Goal: Task Accomplishment & Management: Complete application form

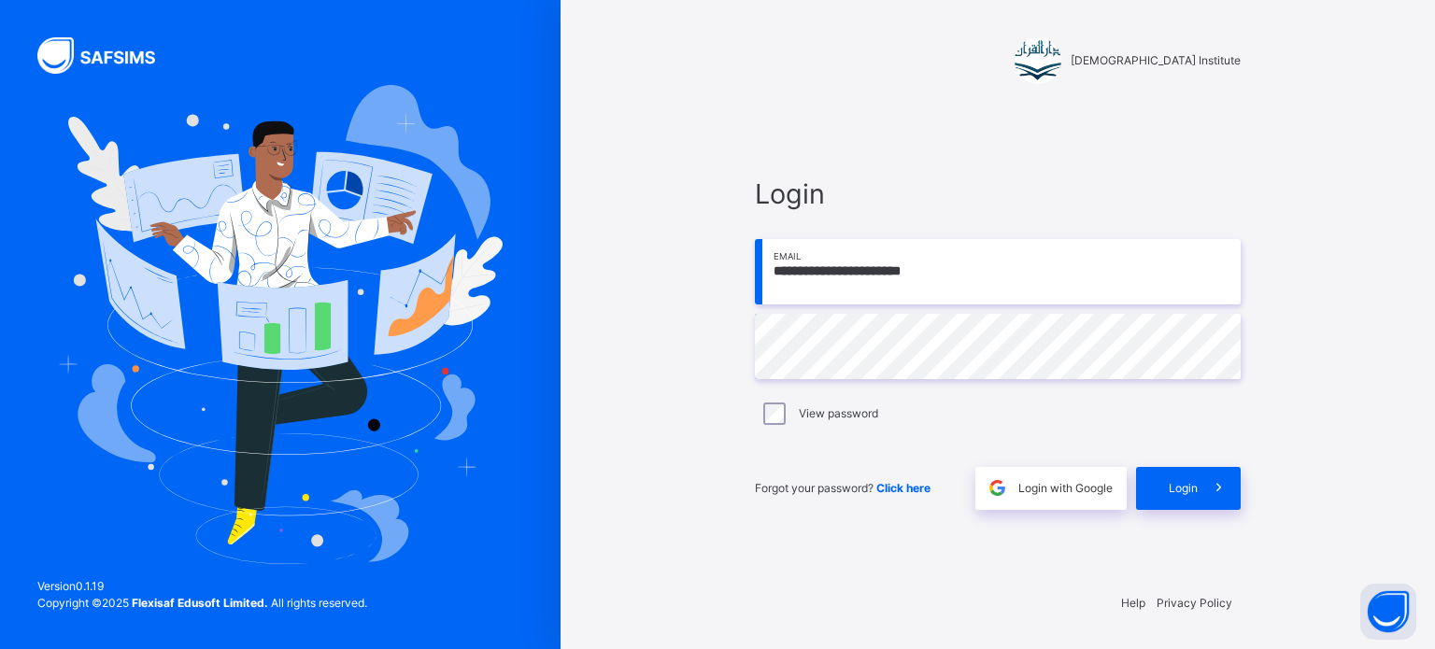
click at [950, 280] on input "**********" at bounding box center [998, 271] width 486 height 65
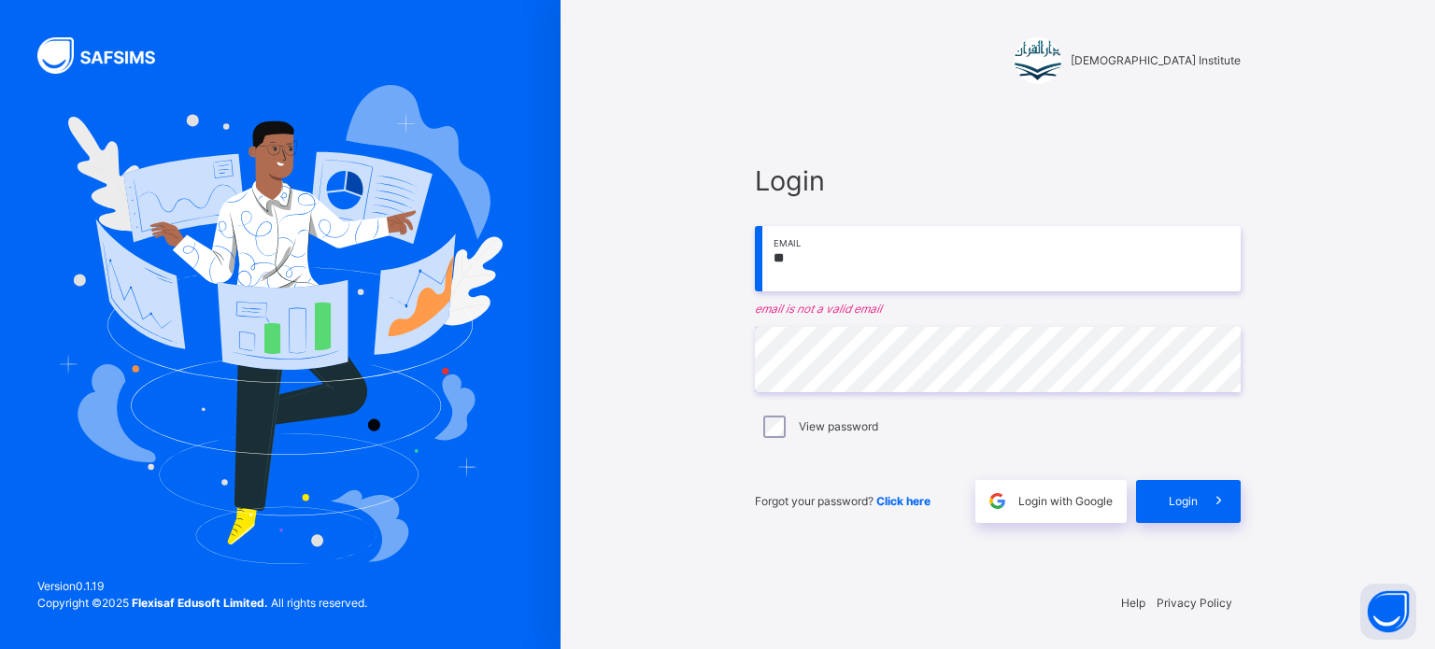
type input "*"
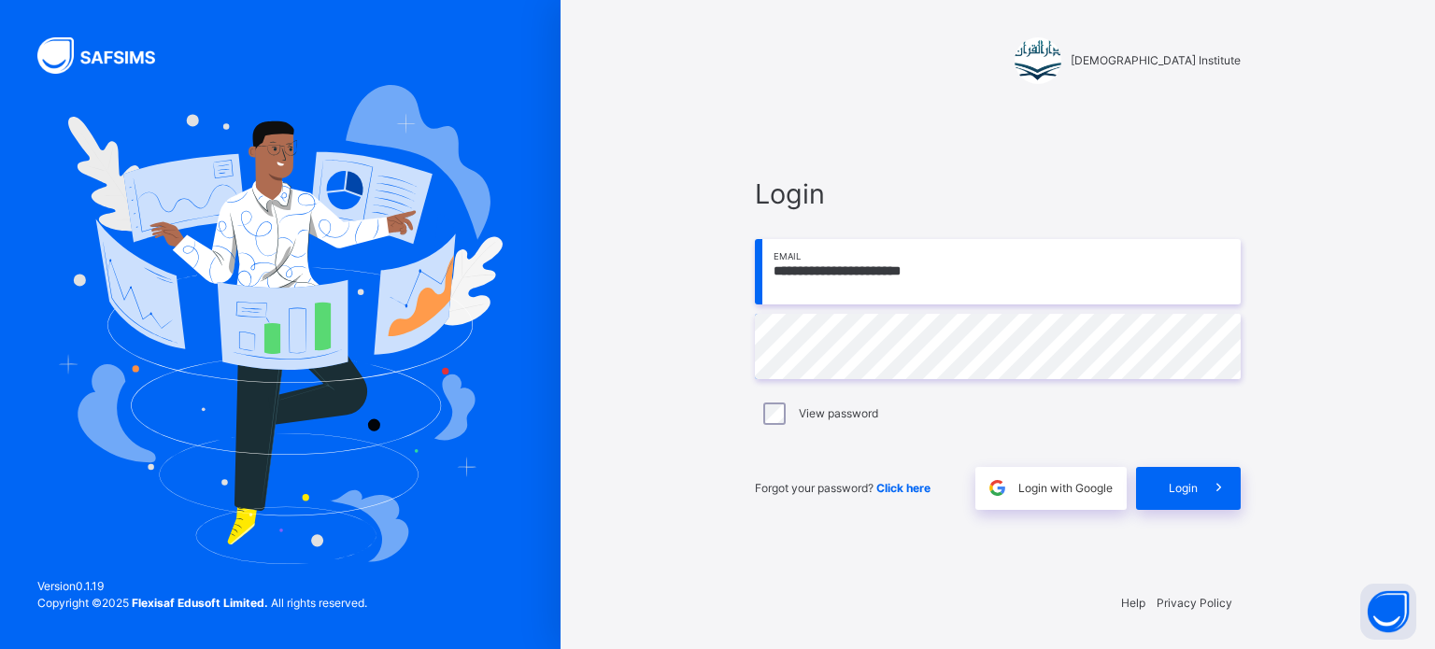
click at [1025, 296] on input "**********" at bounding box center [998, 271] width 486 height 65
type input "**********"
click at [1200, 474] on span at bounding box center [1219, 488] width 43 height 43
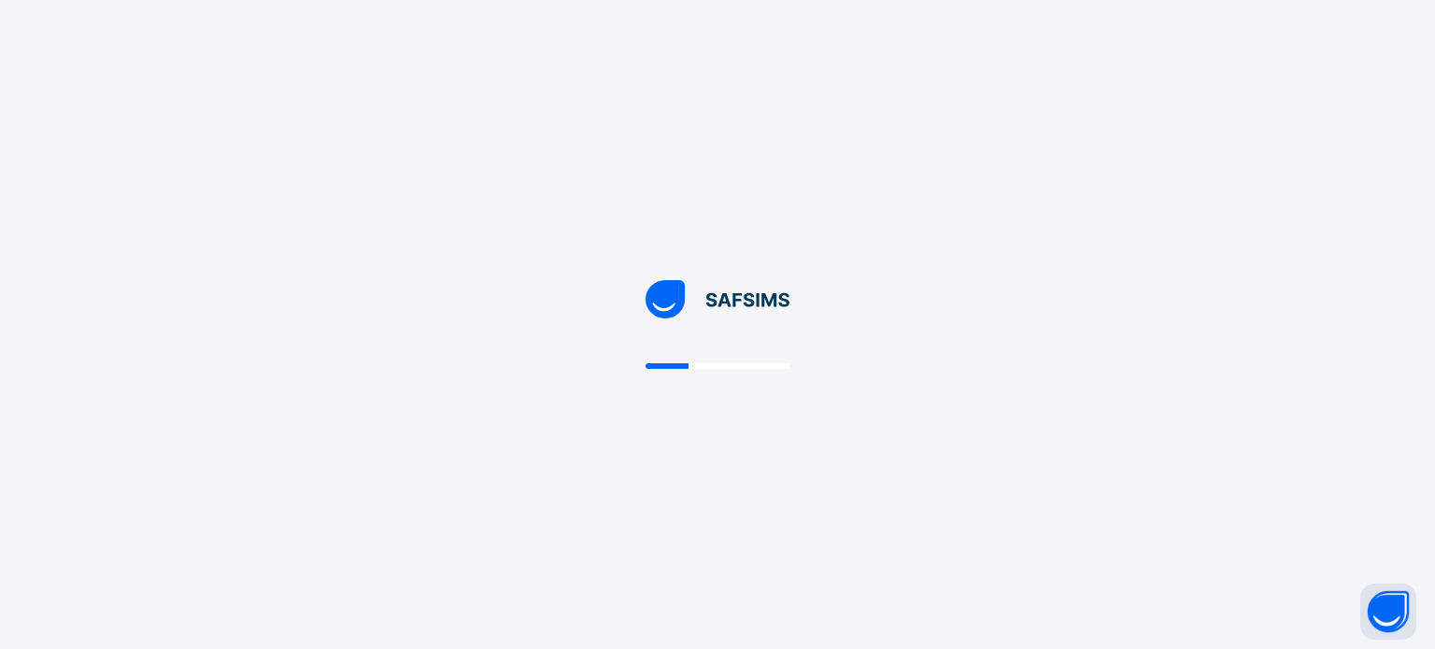
click at [1174, 457] on div at bounding box center [717, 324] width 1435 height 649
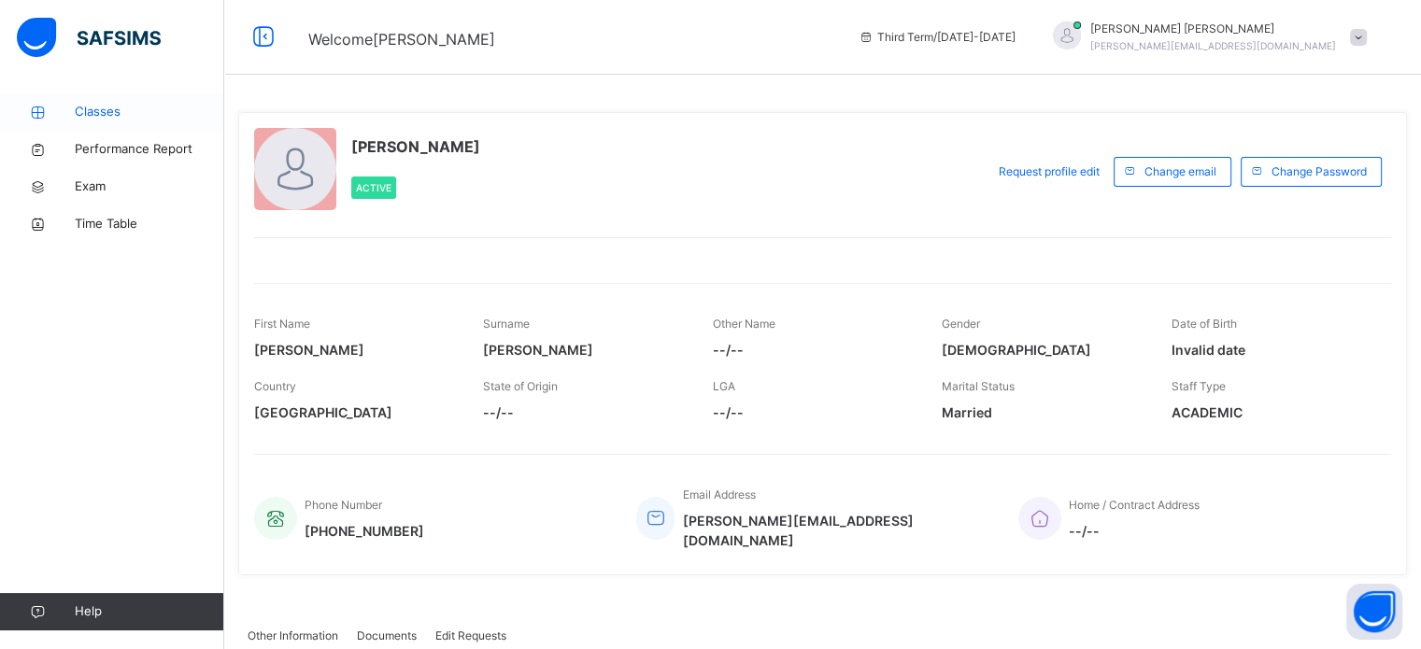
click at [86, 113] on span "Classes" at bounding box center [150, 112] width 150 height 19
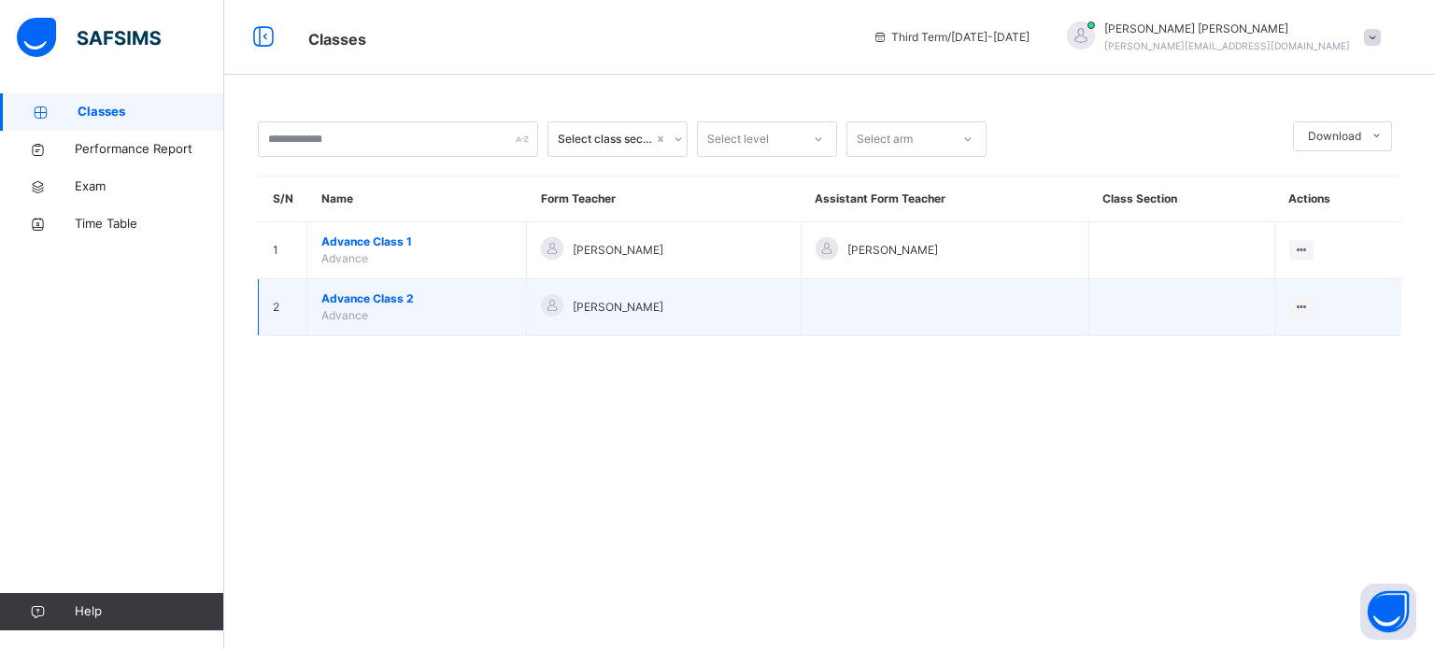
click at [376, 292] on span "Advance Class 2" at bounding box center [416, 299] width 191 height 17
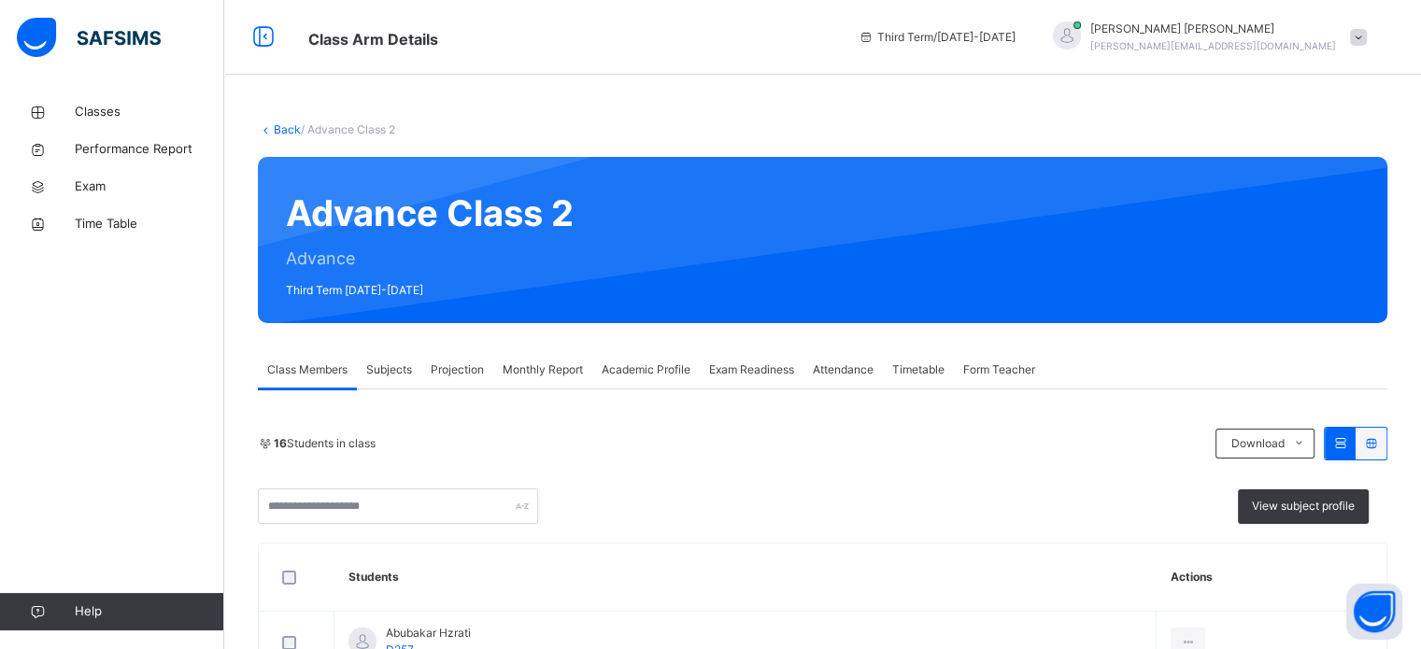
click at [463, 370] on span "Projection" at bounding box center [457, 370] width 53 height 17
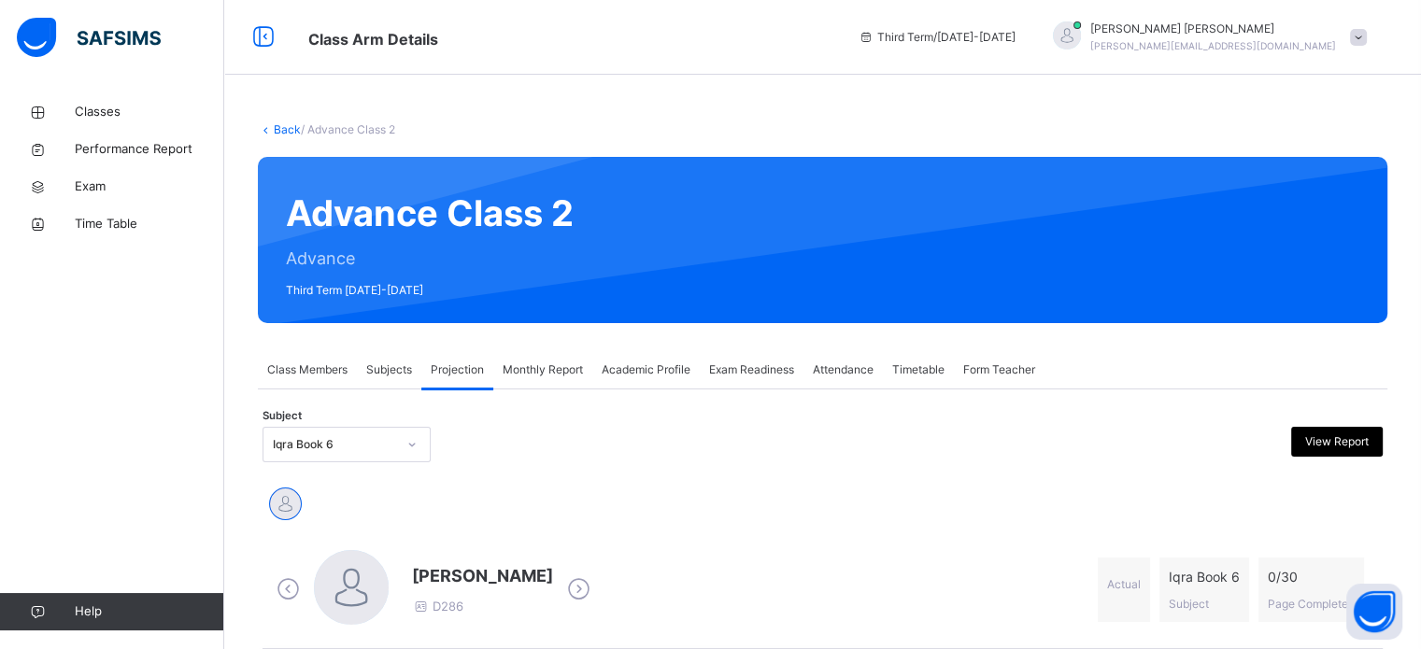
scroll to position [224, 0]
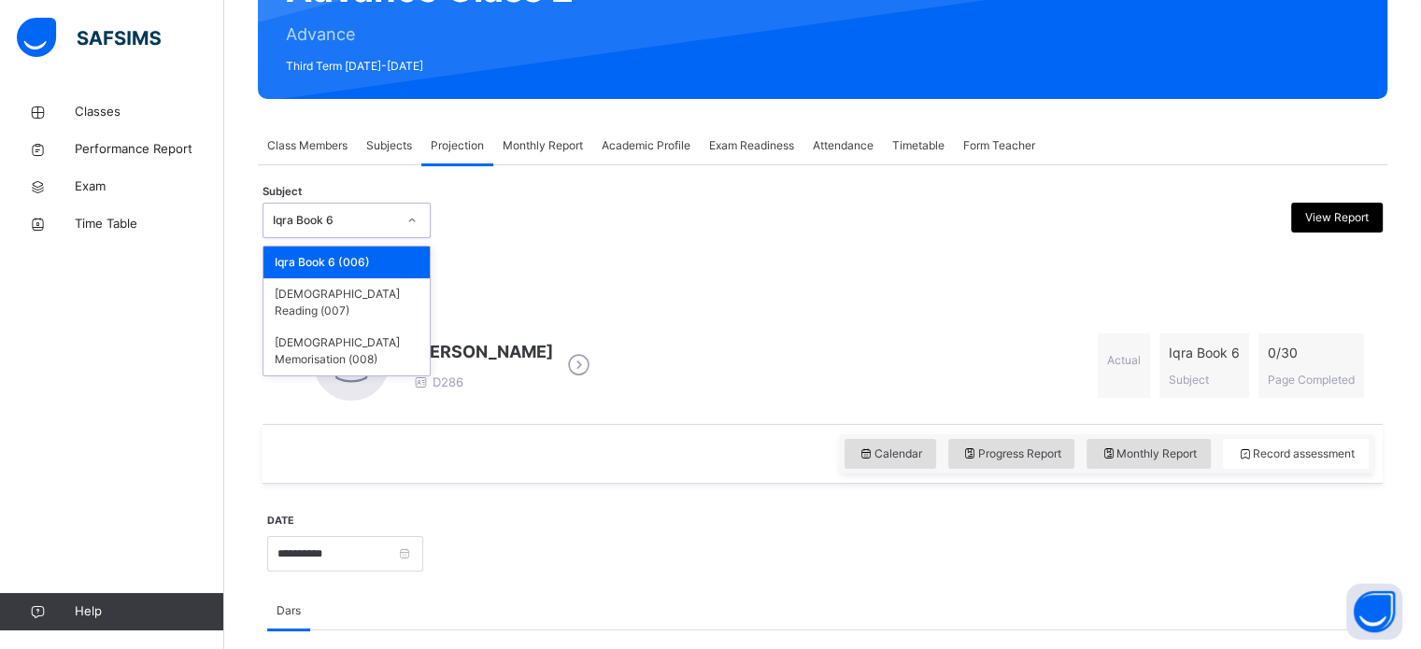
click at [359, 231] on div "Iqra Book 6" at bounding box center [329, 221] width 131 height 29
click at [381, 327] on div "[DEMOGRAPHIC_DATA] Memorisation (008)" at bounding box center [347, 351] width 166 height 49
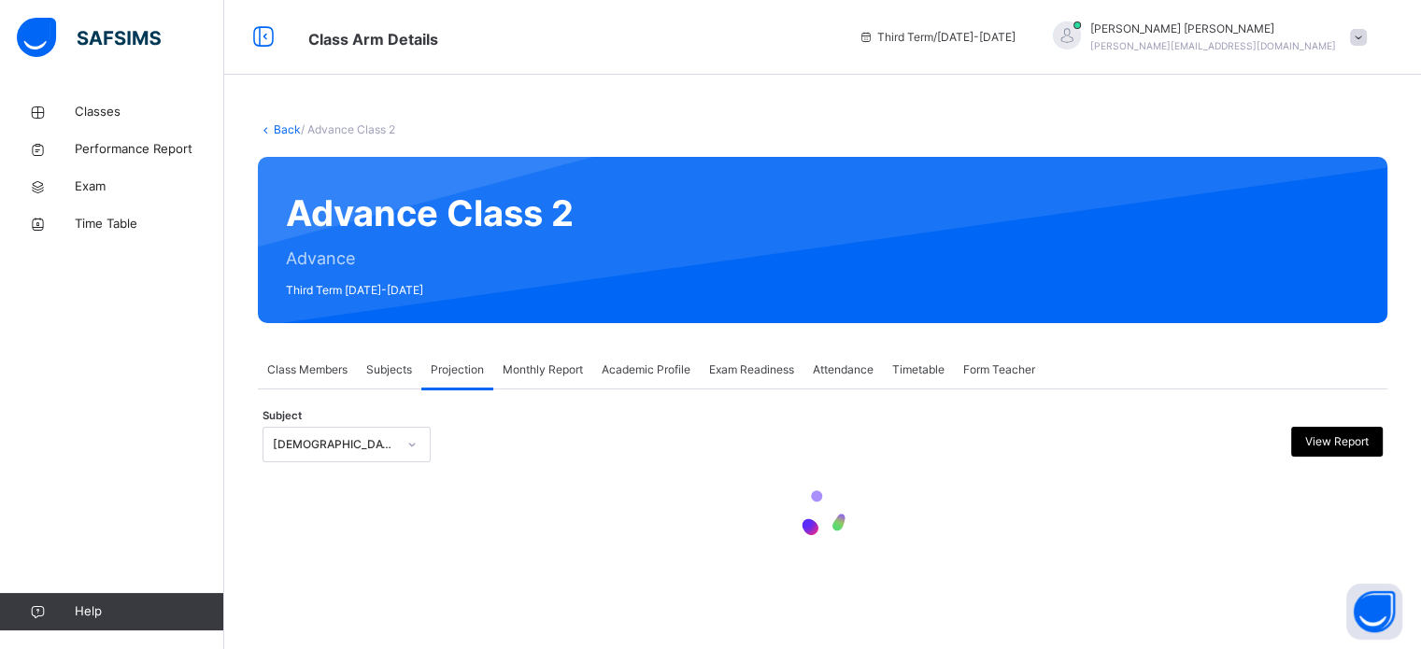
scroll to position [0, 0]
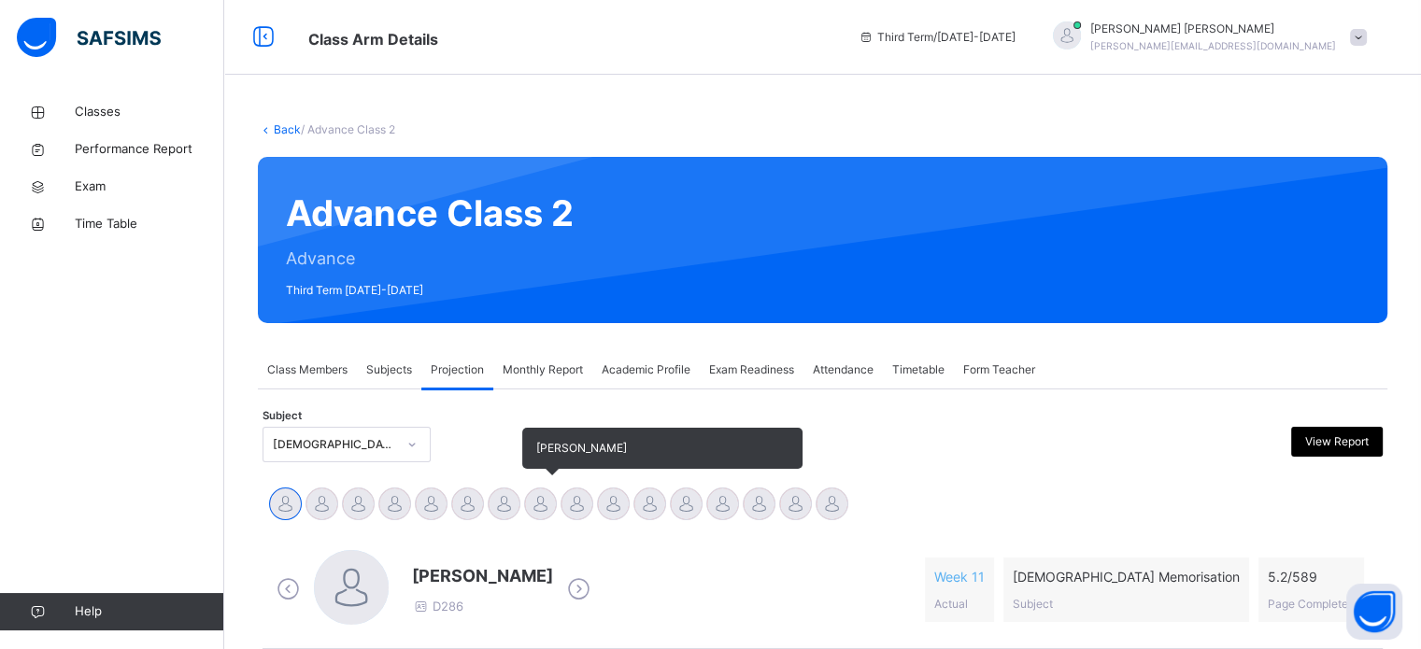
click at [537, 496] on div at bounding box center [540, 504] width 33 height 33
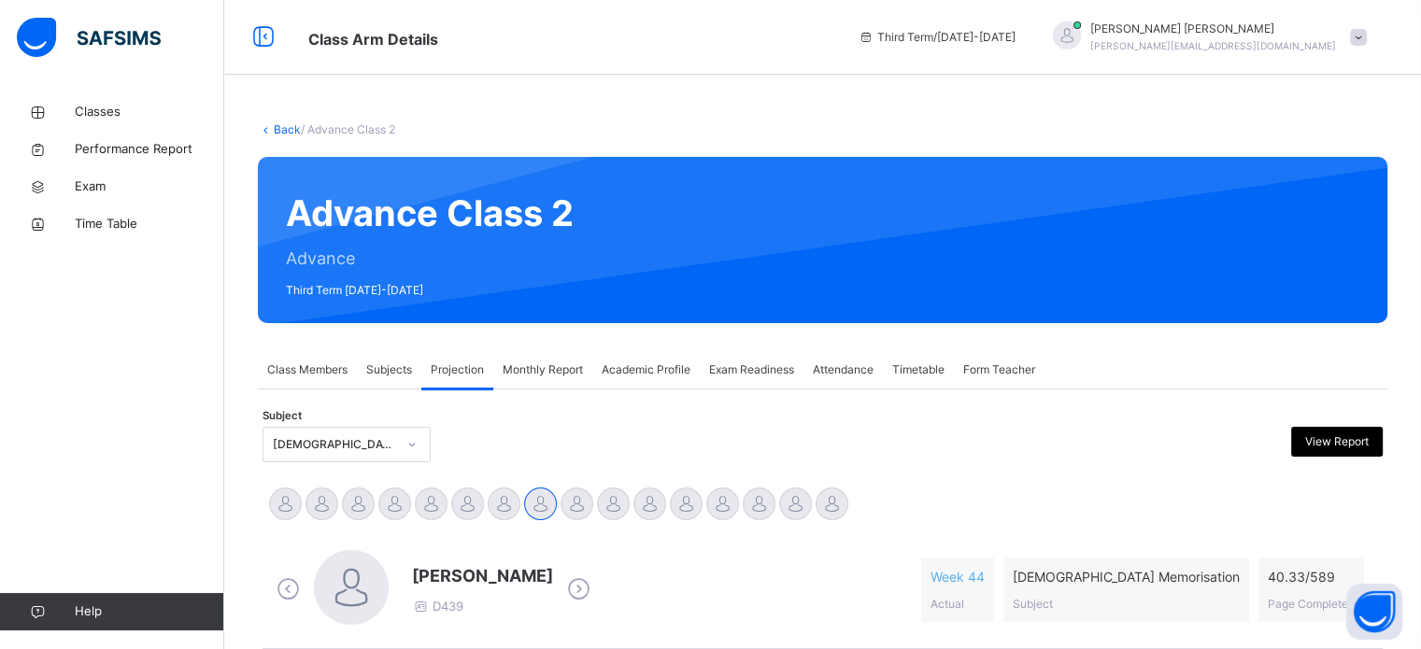
scroll to position [346, 0]
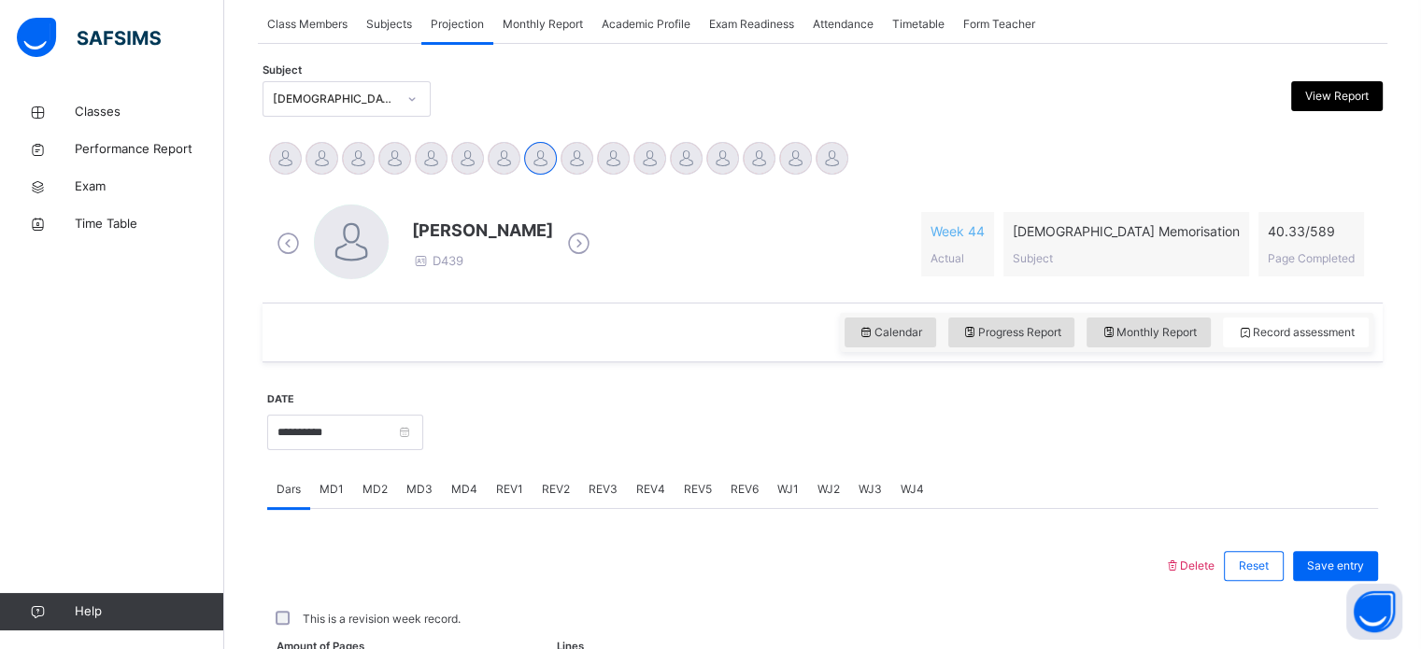
click at [415, 490] on span "MD3" at bounding box center [420, 489] width 26 height 17
click at [283, 491] on span "Dars" at bounding box center [289, 489] width 24 height 17
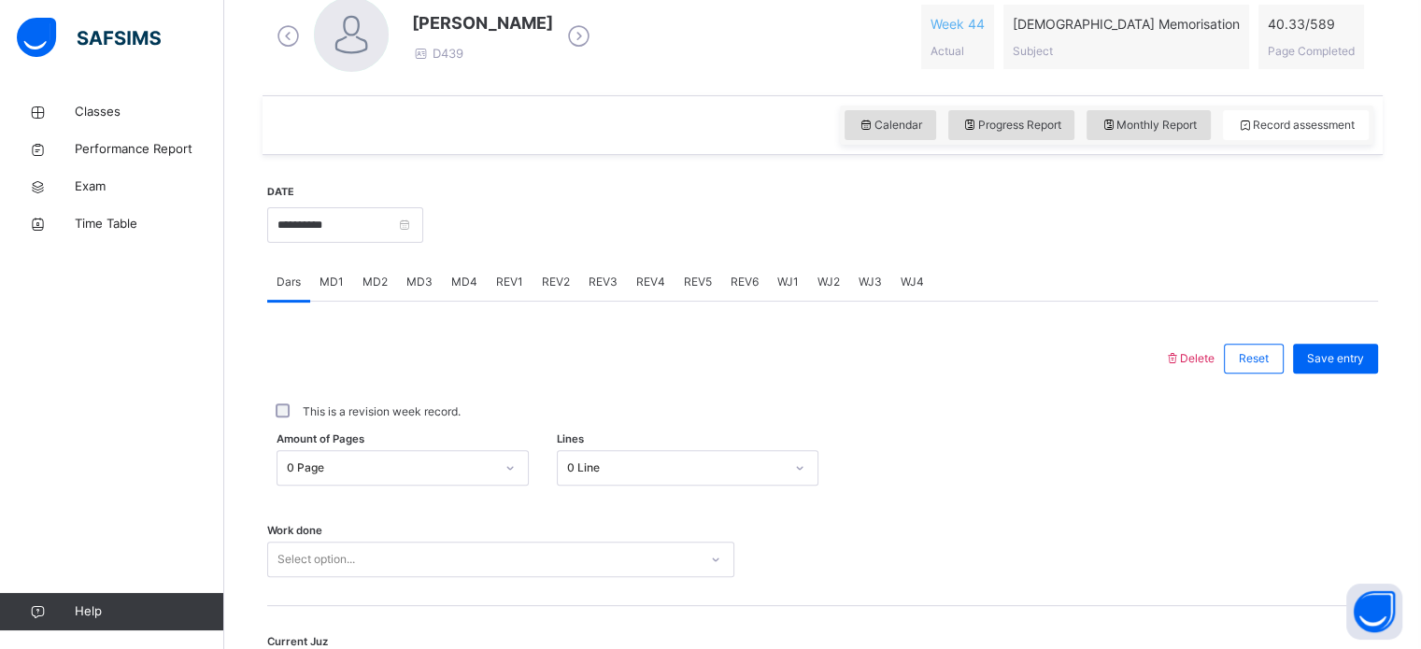
scroll to position [574, 0]
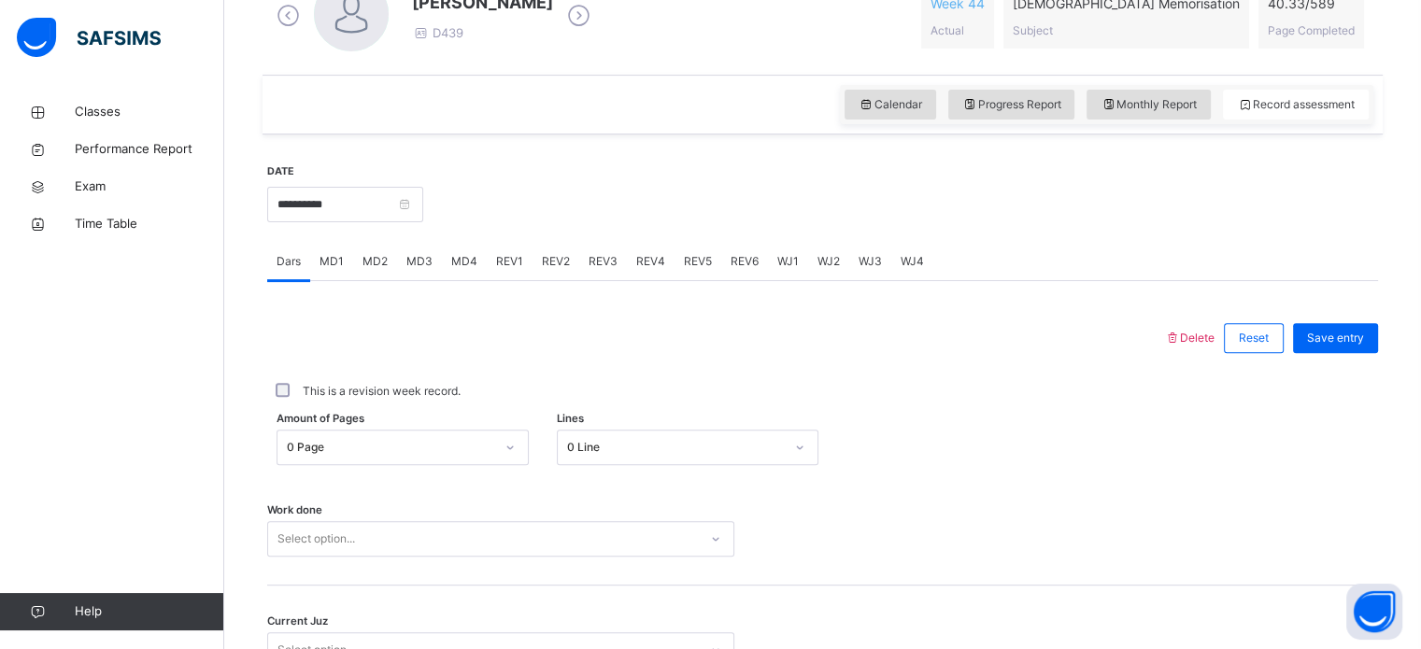
click at [453, 552] on div "Select option..." at bounding box center [500, 539] width 467 height 36
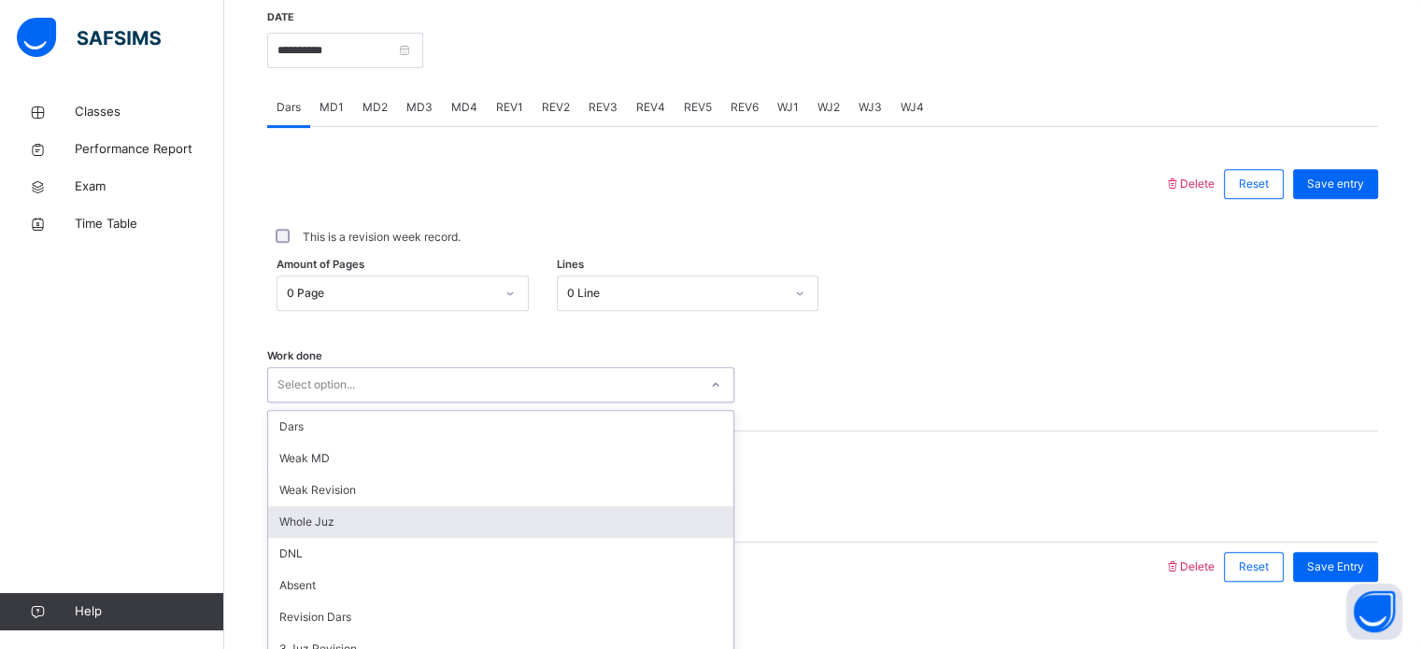
scroll to position [753, 0]
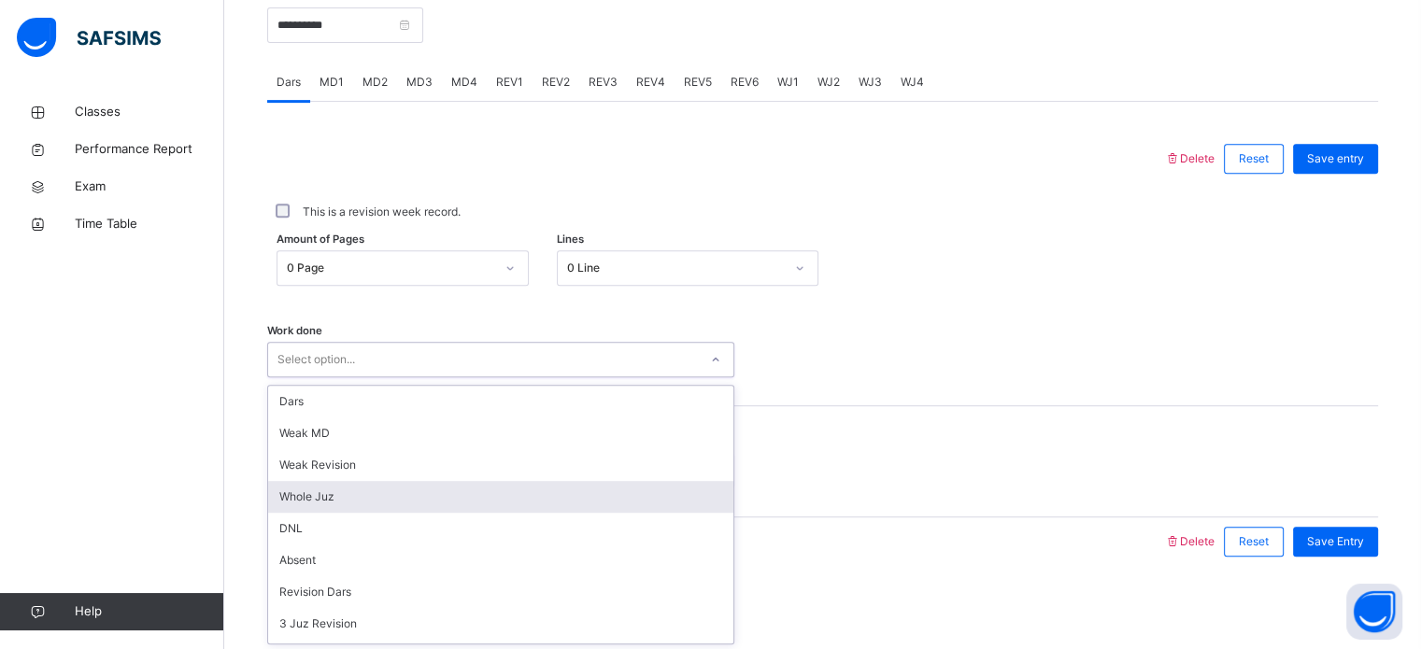
click at [432, 500] on div "Whole Juz" at bounding box center [500, 497] width 465 height 32
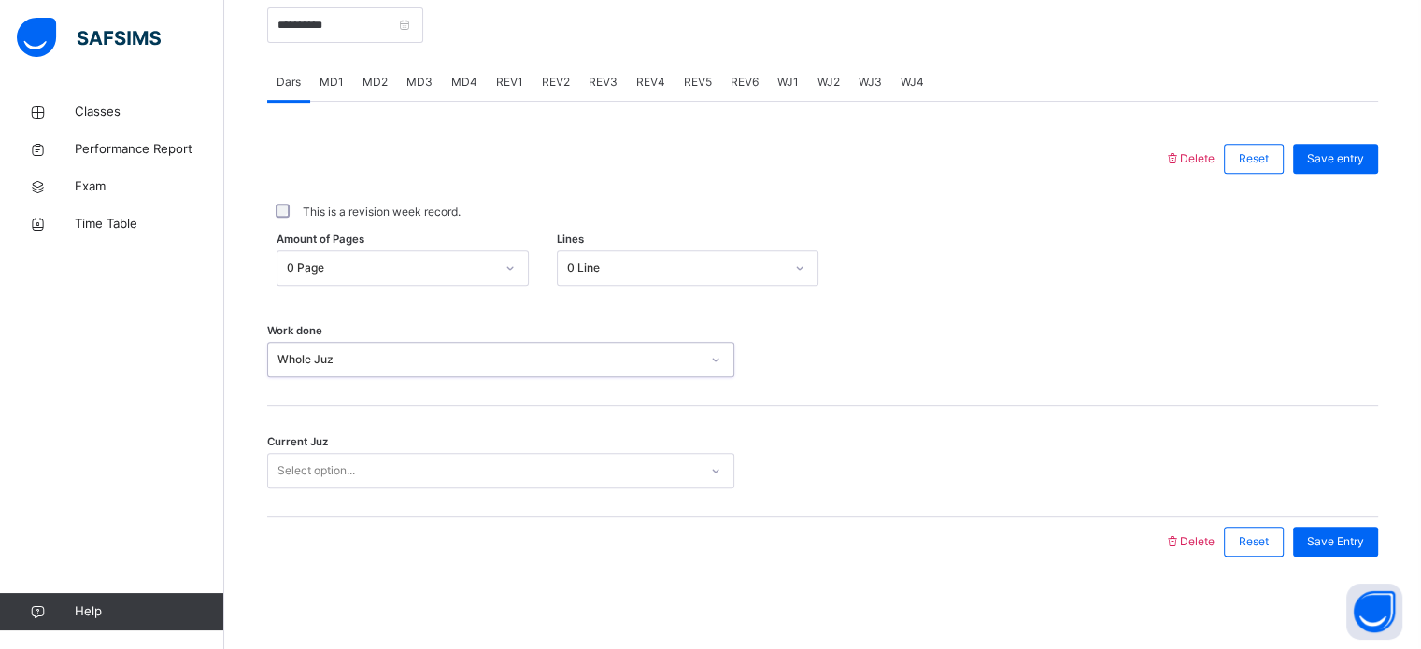
click at [423, 471] on div "Select option..." at bounding box center [483, 471] width 430 height 29
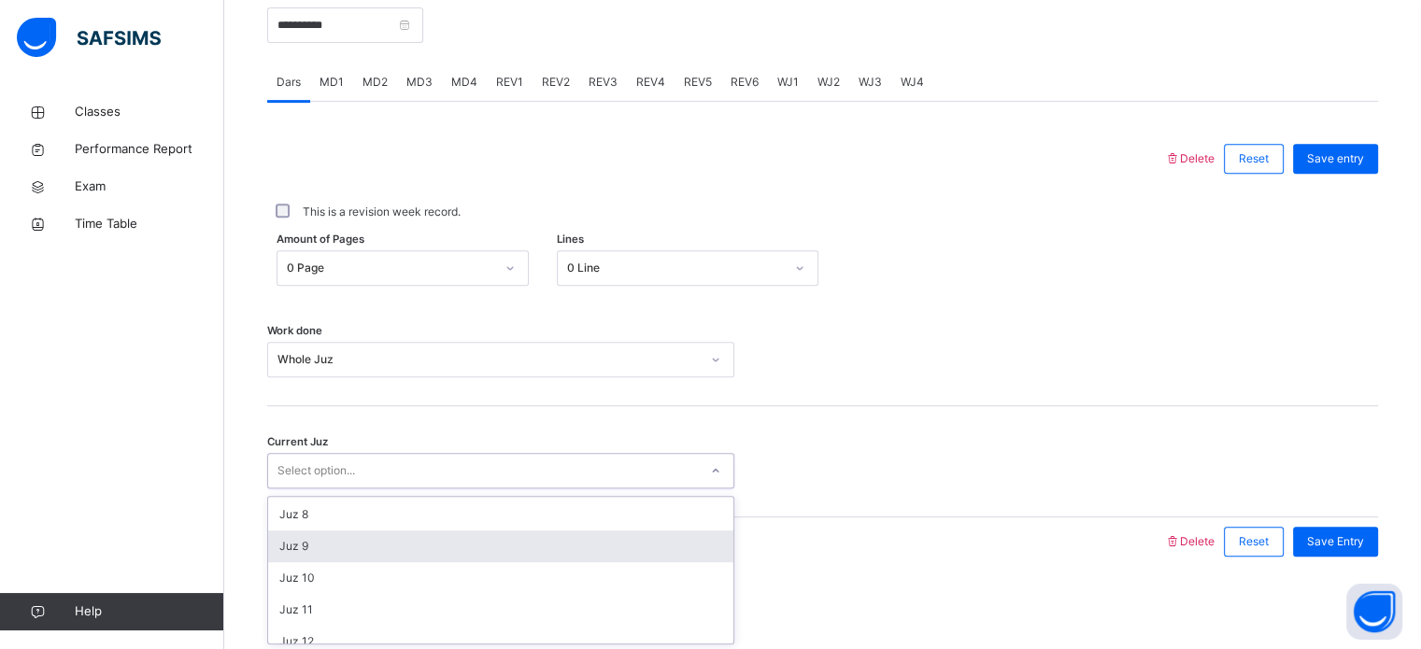
scroll to position [806, 0]
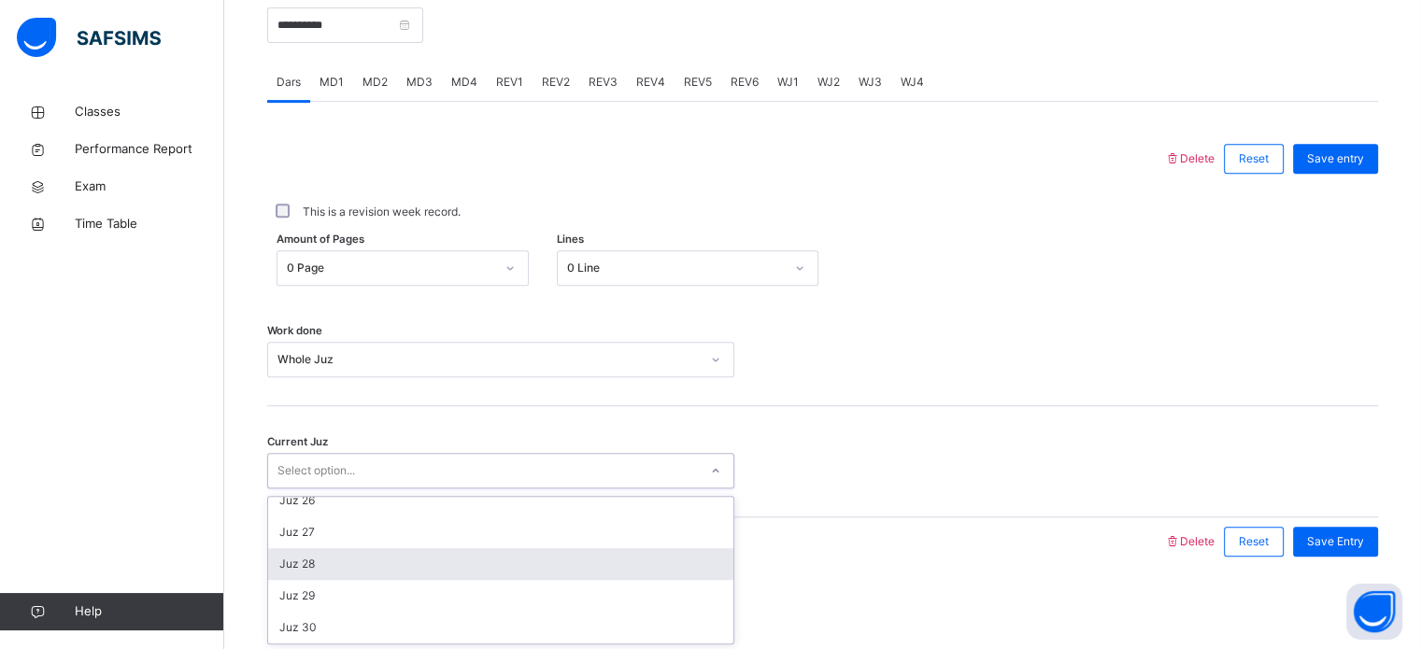
click at [594, 559] on div "Juz 28" at bounding box center [500, 565] width 465 height 32
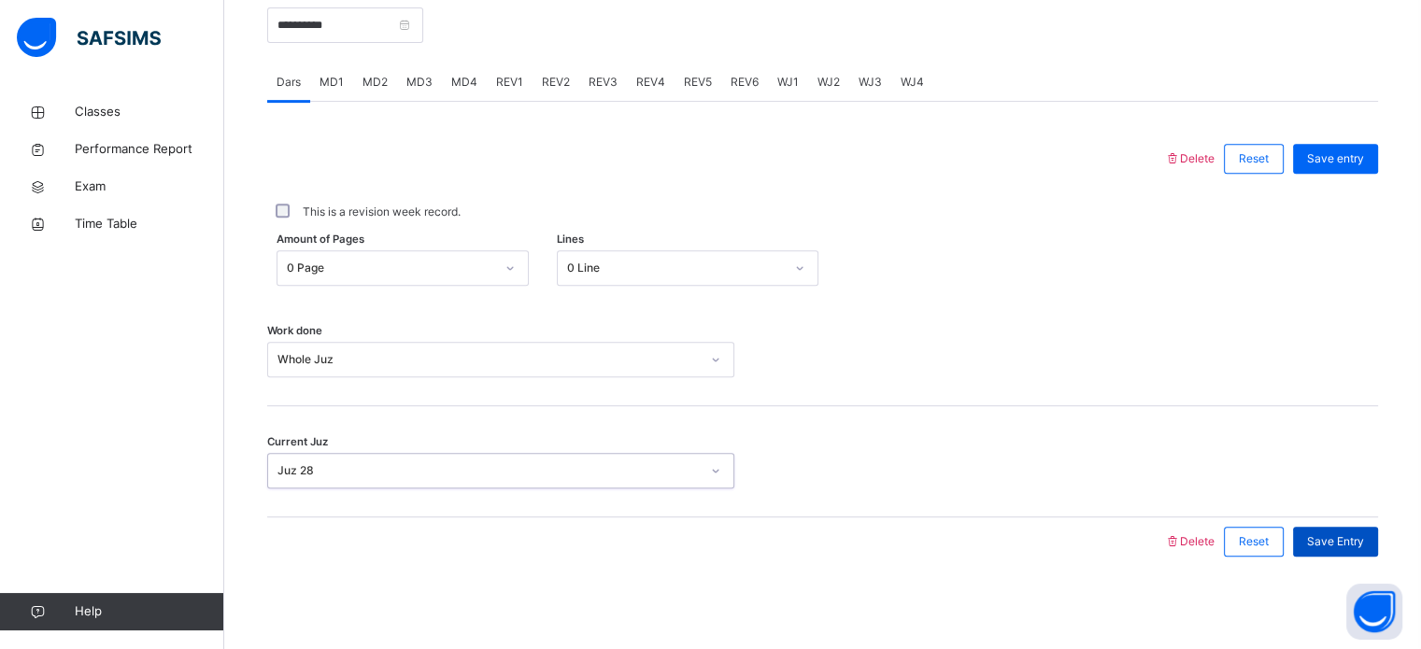
click at [1368, 527] on div "Save Entry" at bounding box center [1335, 542] width 85 height 30
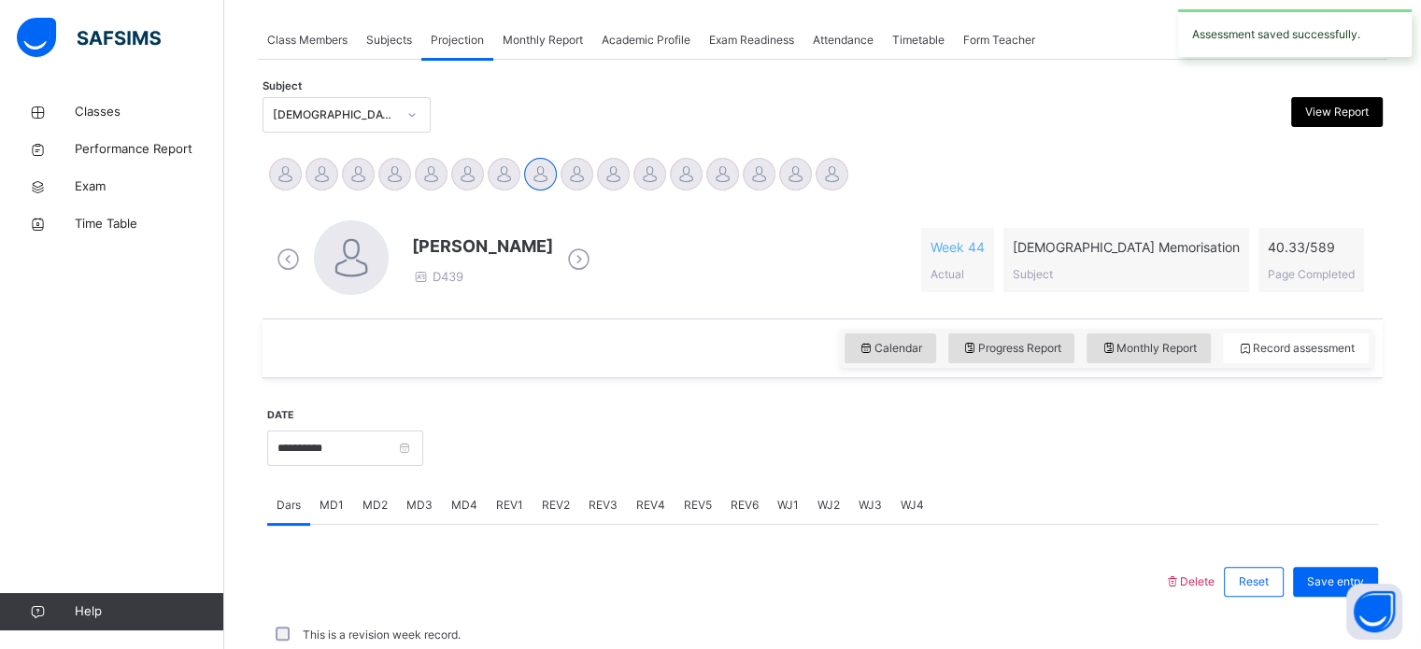
scroll to position [753, 0]
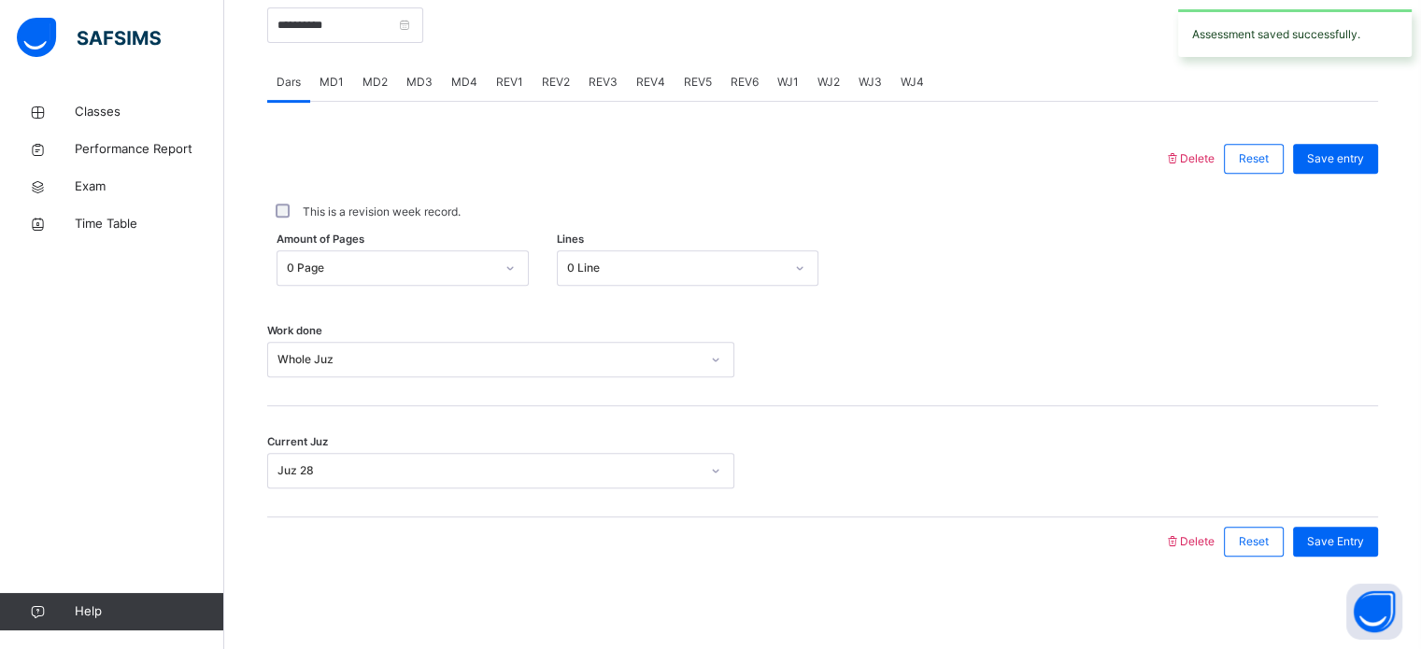
click at [785, 82] on span "WJ1" at bounding box center [788, 82] width 21 height 17
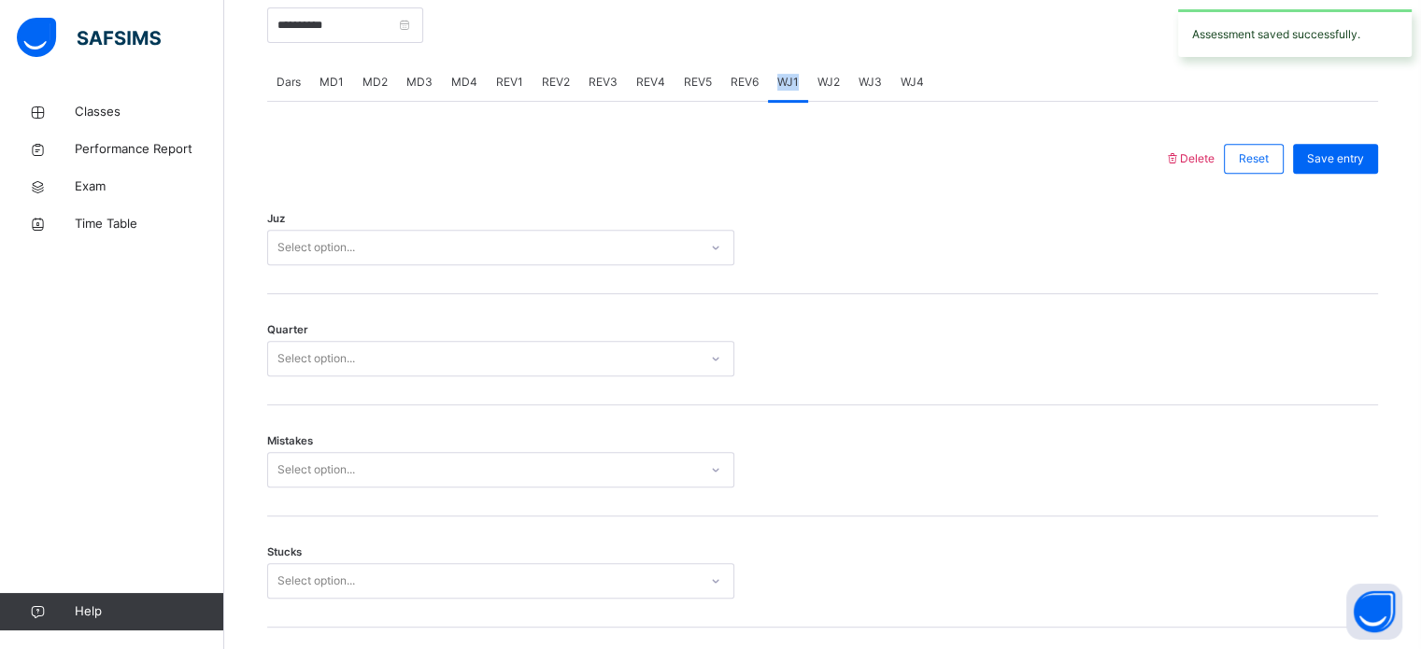
click at [785, 82] on span "WJ1" at bounding box center [788, 82] width 21 height 17
click at [671, 282] on div "Juz Select option..." at bounding box center [822, 238] width 1111 height 111
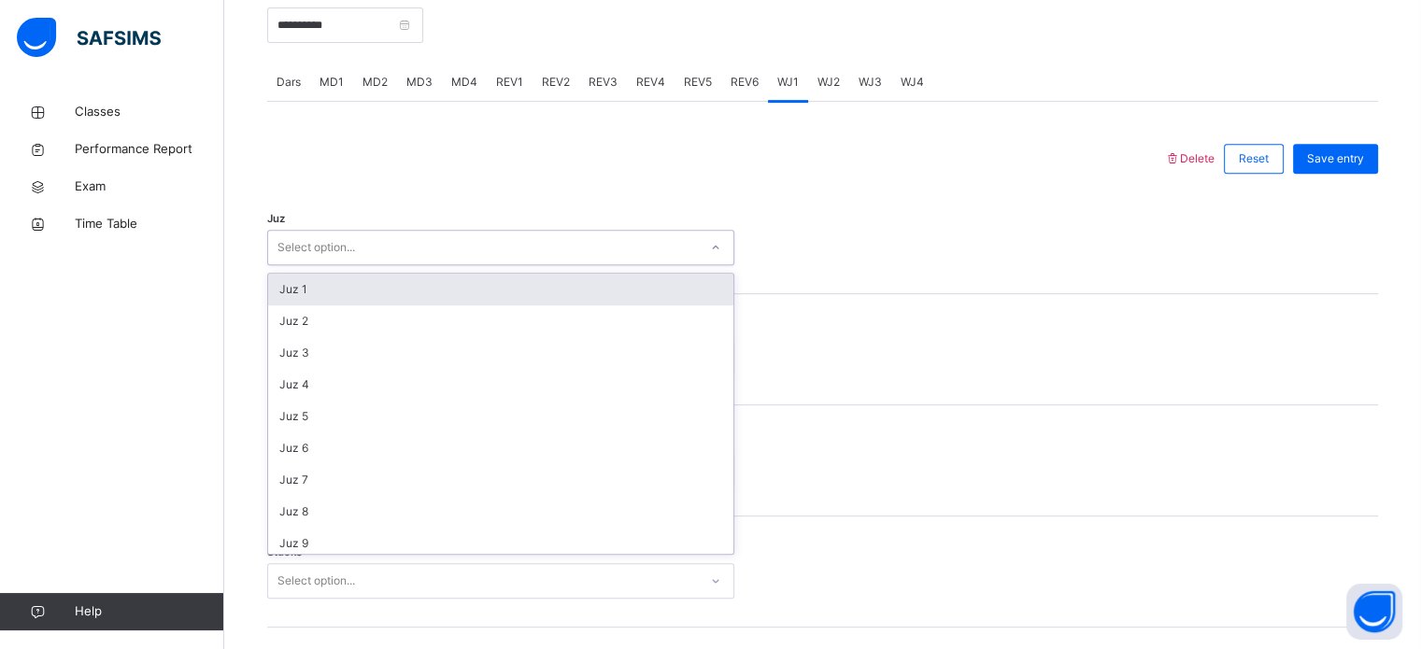
click at [671, 251] on div "Select option..." at bounding box center [483, 248] width 430 height 29
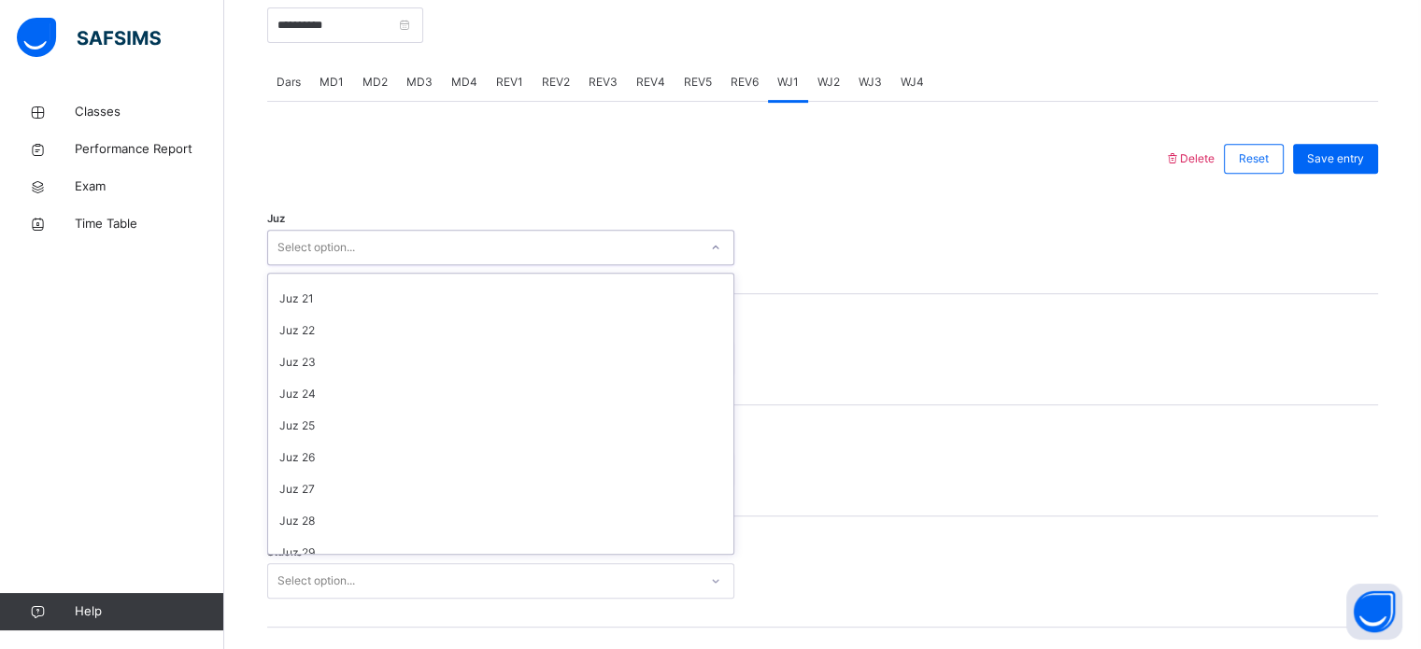
scroll to position [630, 0]
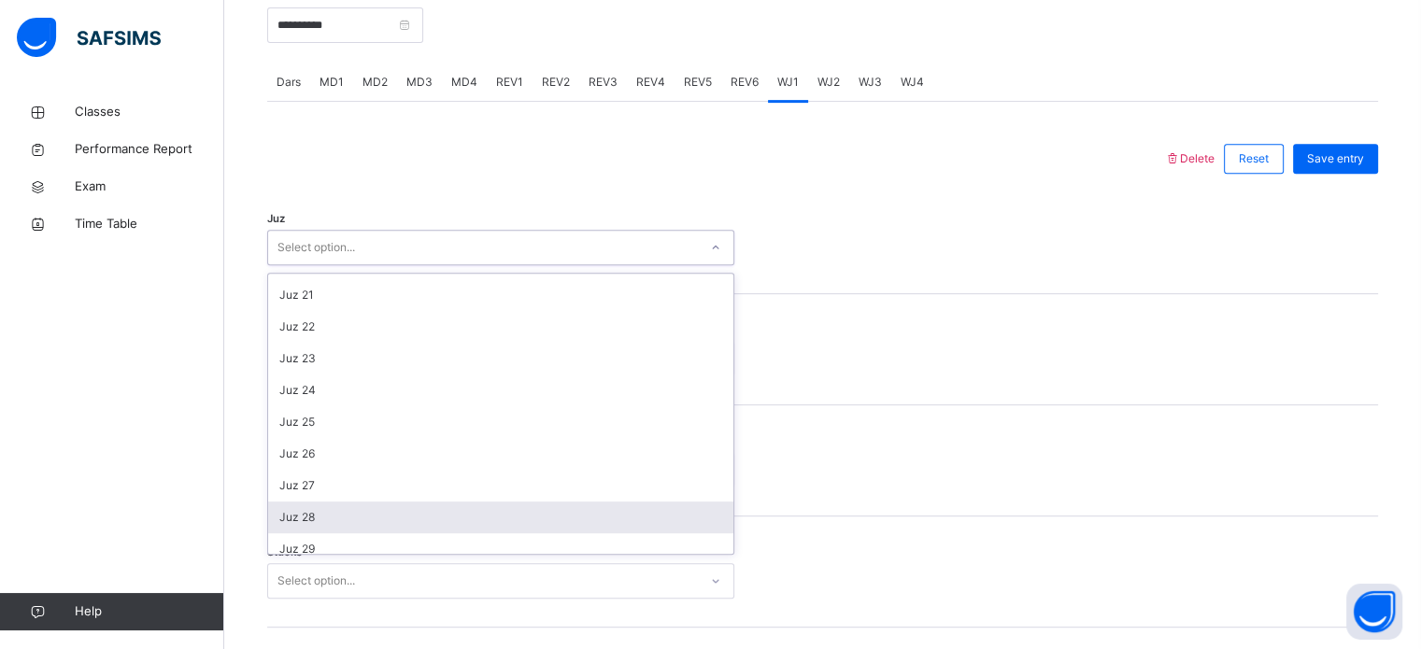
click at [506, 527] on div "Juz 28" at bounding box center [500, 518] width 465 height 32
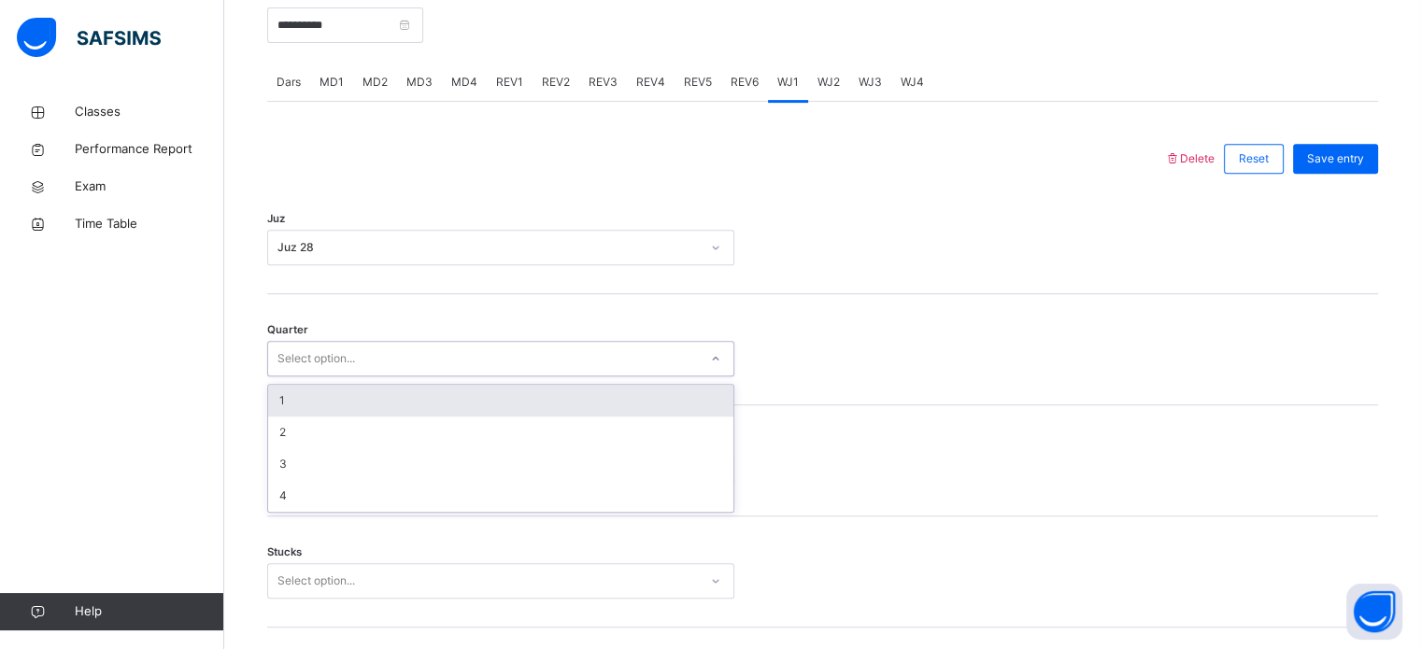
click at [491, 360] on div "Select option..." at bounding box center [483, 359] width 430 height 29
click at [501, 395] on div "1" at bounding box center [500, 401] width 465 height 32
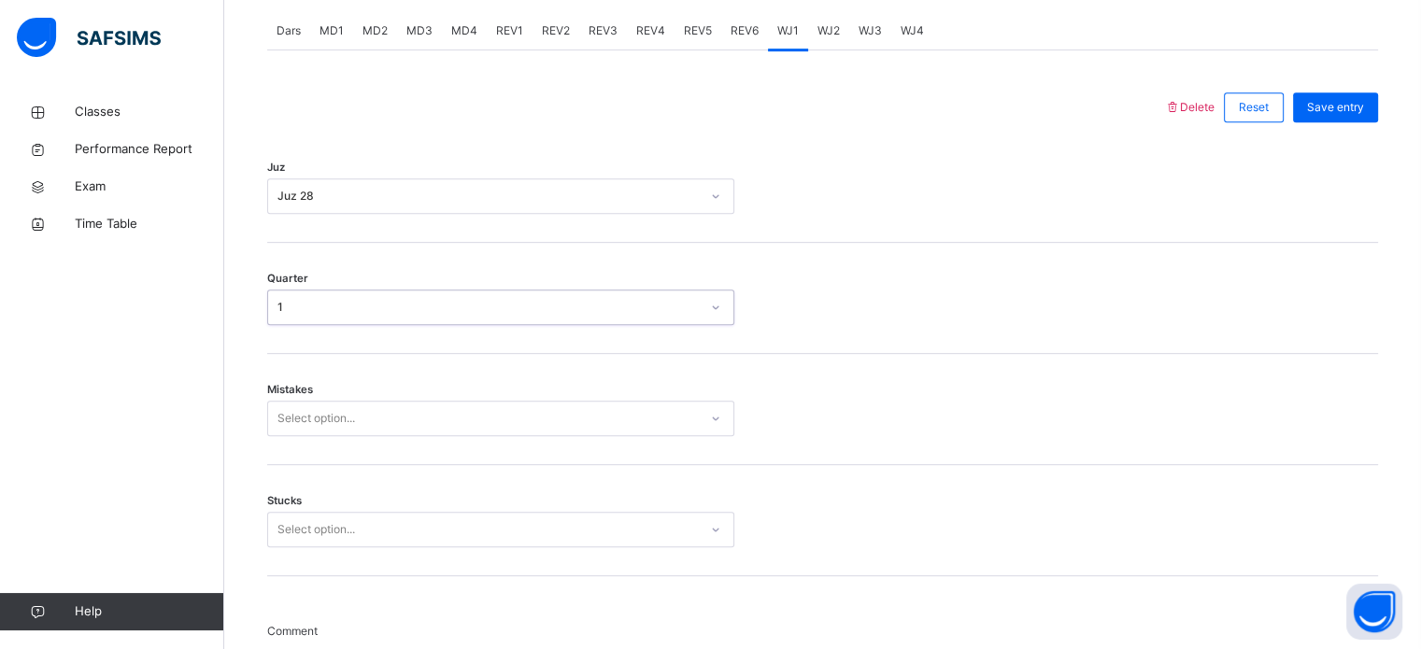
click at [512, 436] on div "Select option..." at bounding box center [500, 419] width 467 height 36
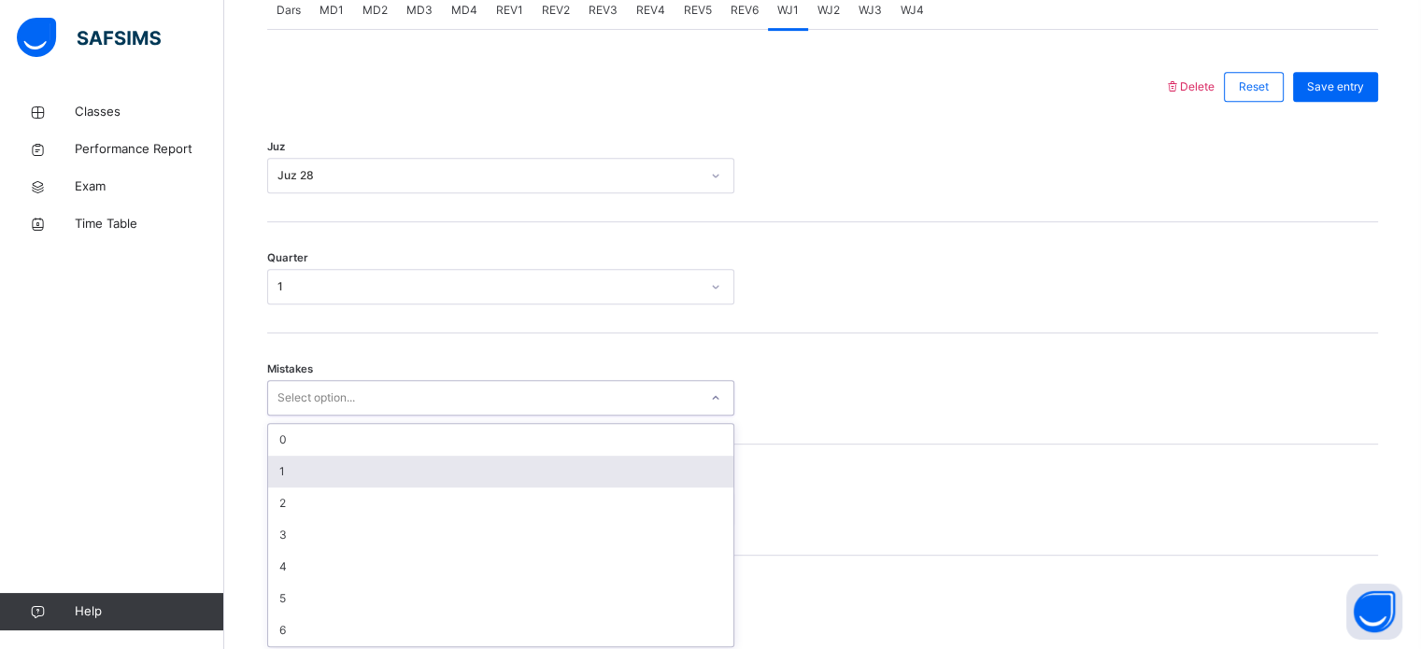
scroll to position [830, 0]
click at [515, 464] on div "1" at bounding box center [500, 467] width 465 height 32
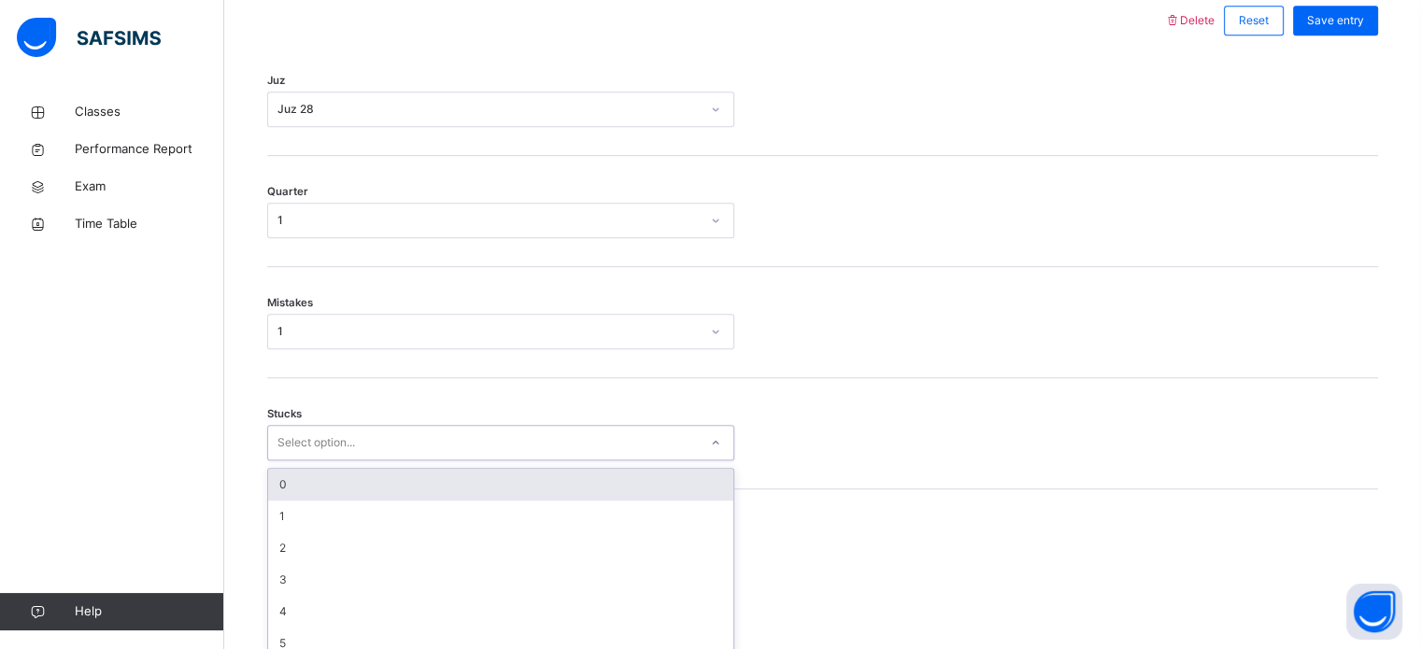
click at [495, 461] on div "option 0 focused, 1 of 6. 6 results available. Use Up and Down to choose option…" at bounding box center [500, 443] width 467 height 36
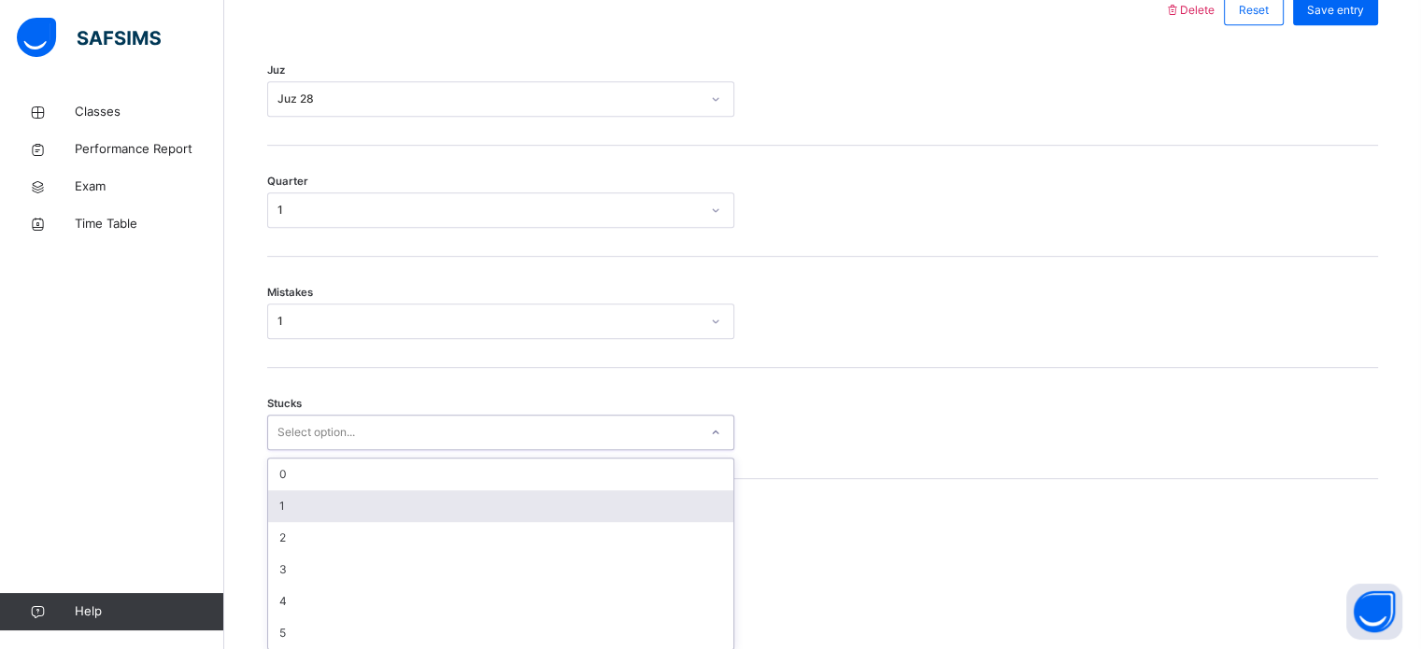
scroll to position [908, 0]
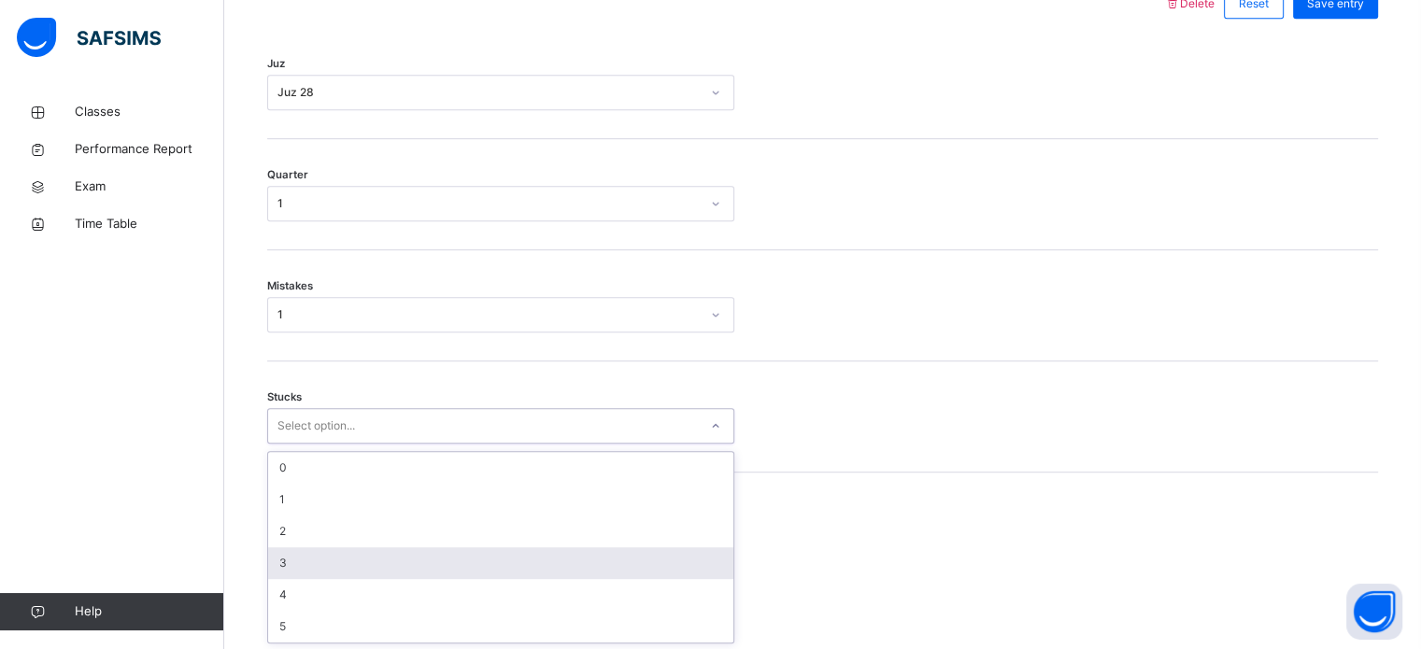
click at [501, 549] on div "3" at bounding box center [500, 564] width 465 height 32
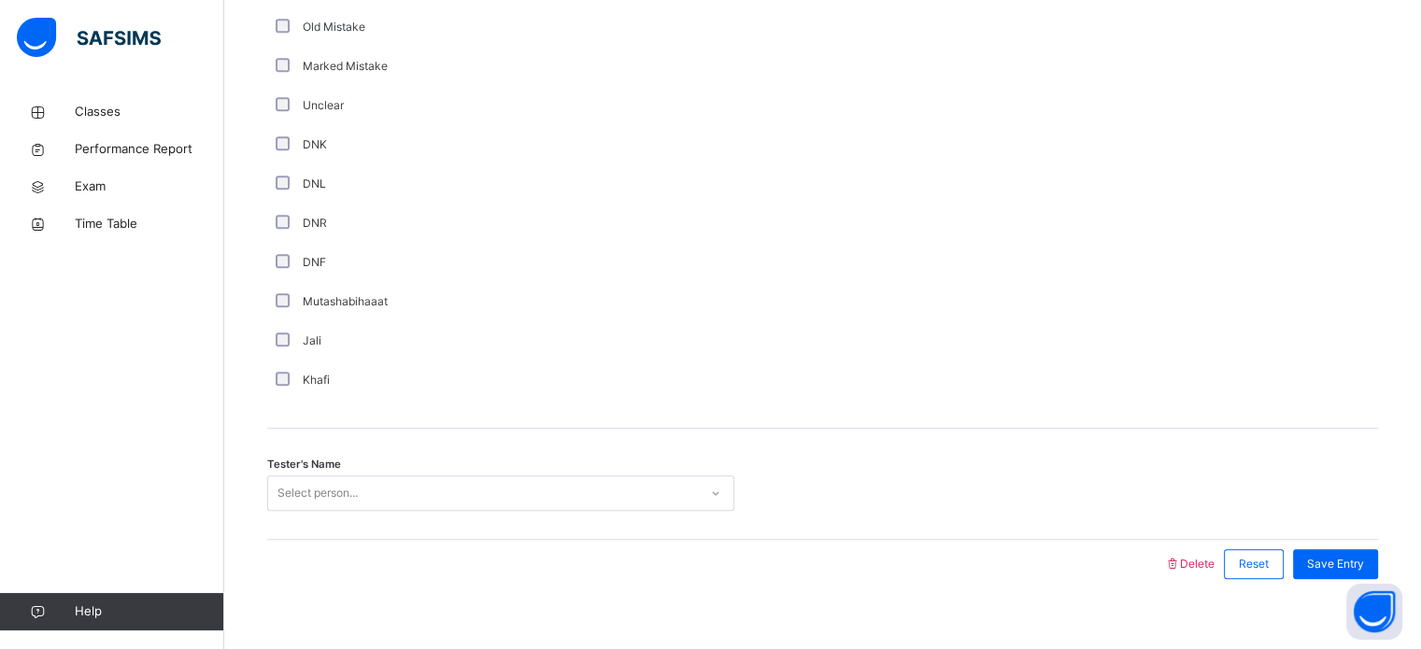
scroll to position [1577, 0]
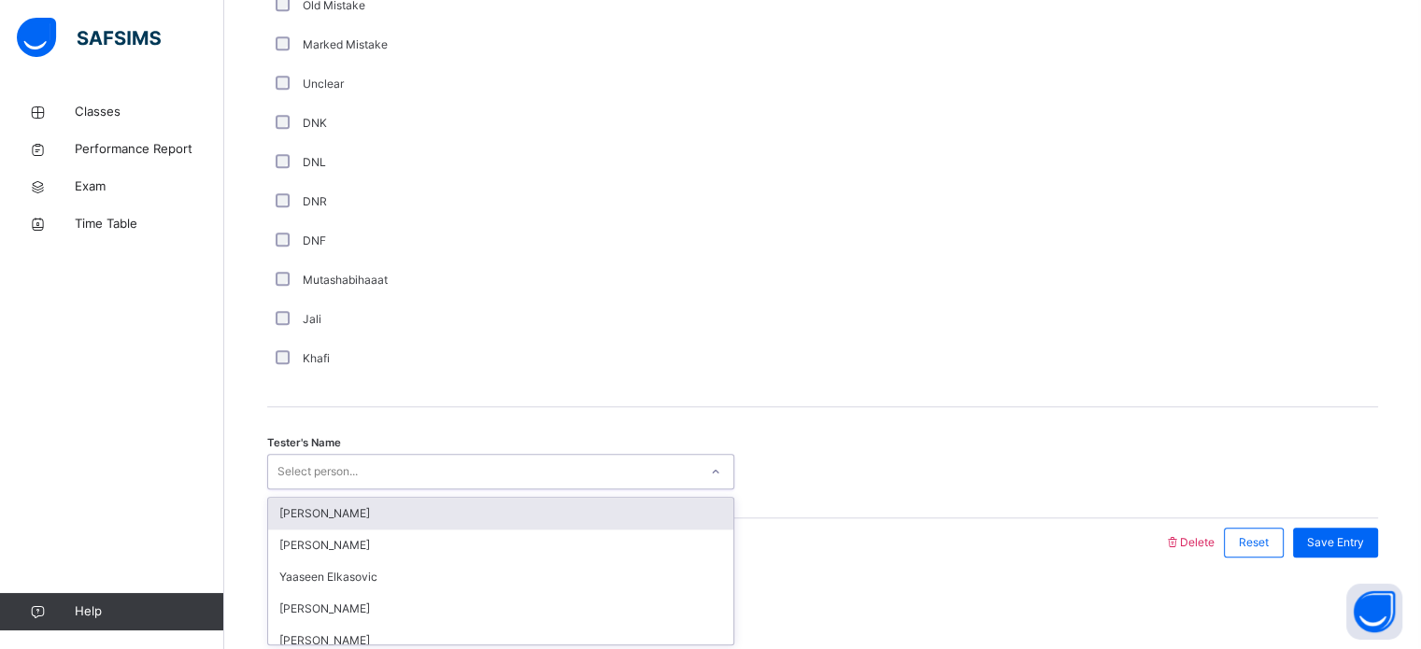
click at [400, 467] on div "Select person..." at bounding box center [483, 472] width 430 height 29
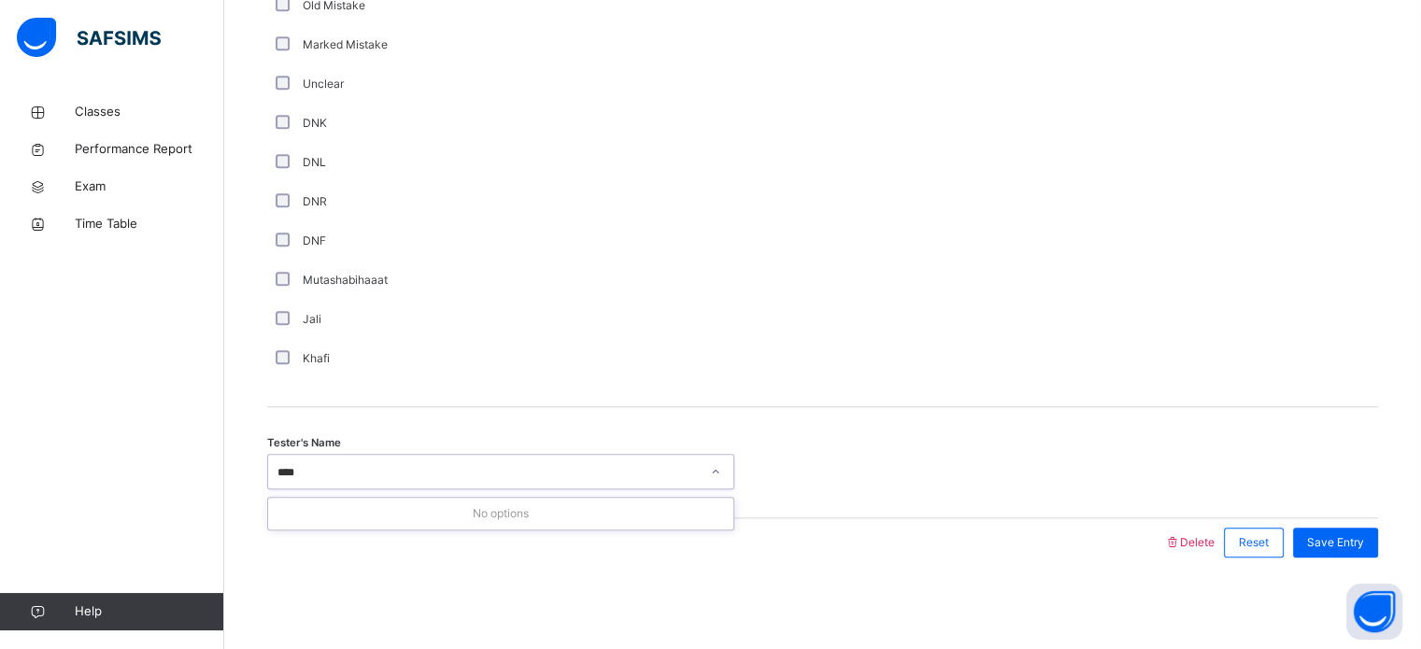
type input "***"
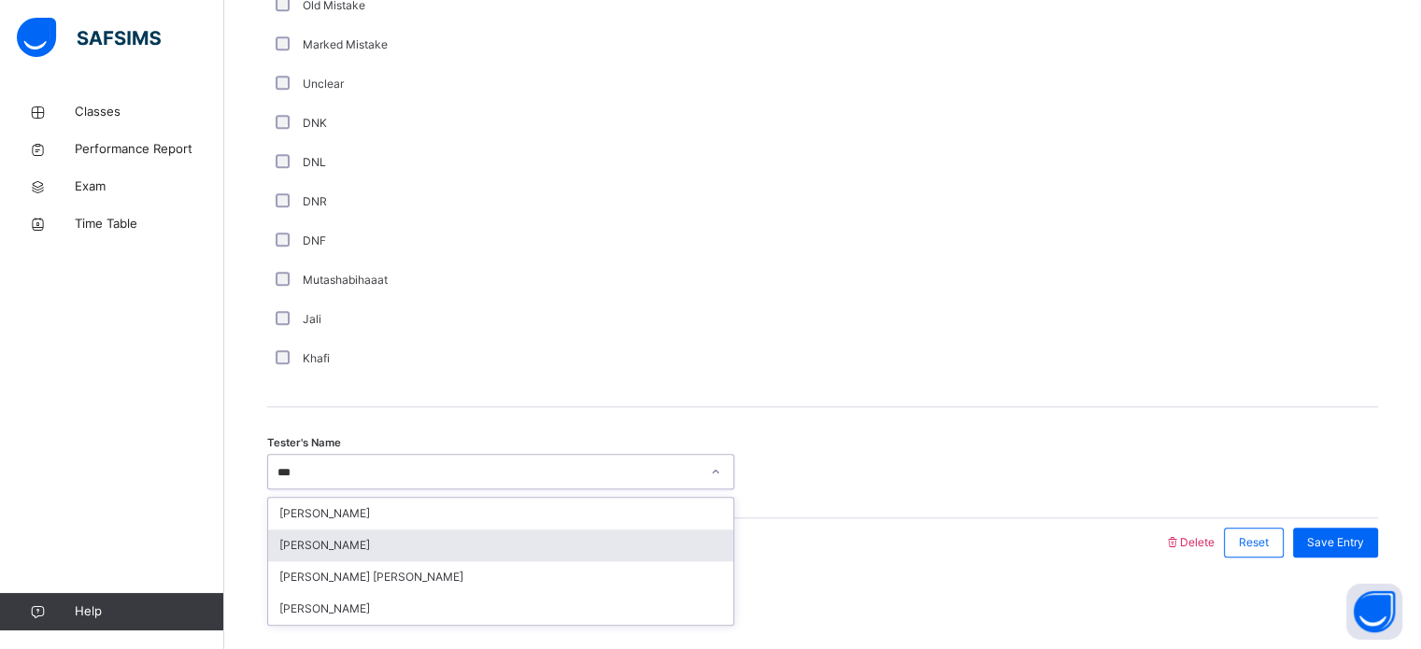
click at [398, 543] on div "[PERSON_NAME]" at bounding box center [500, 546] width 465 height 32
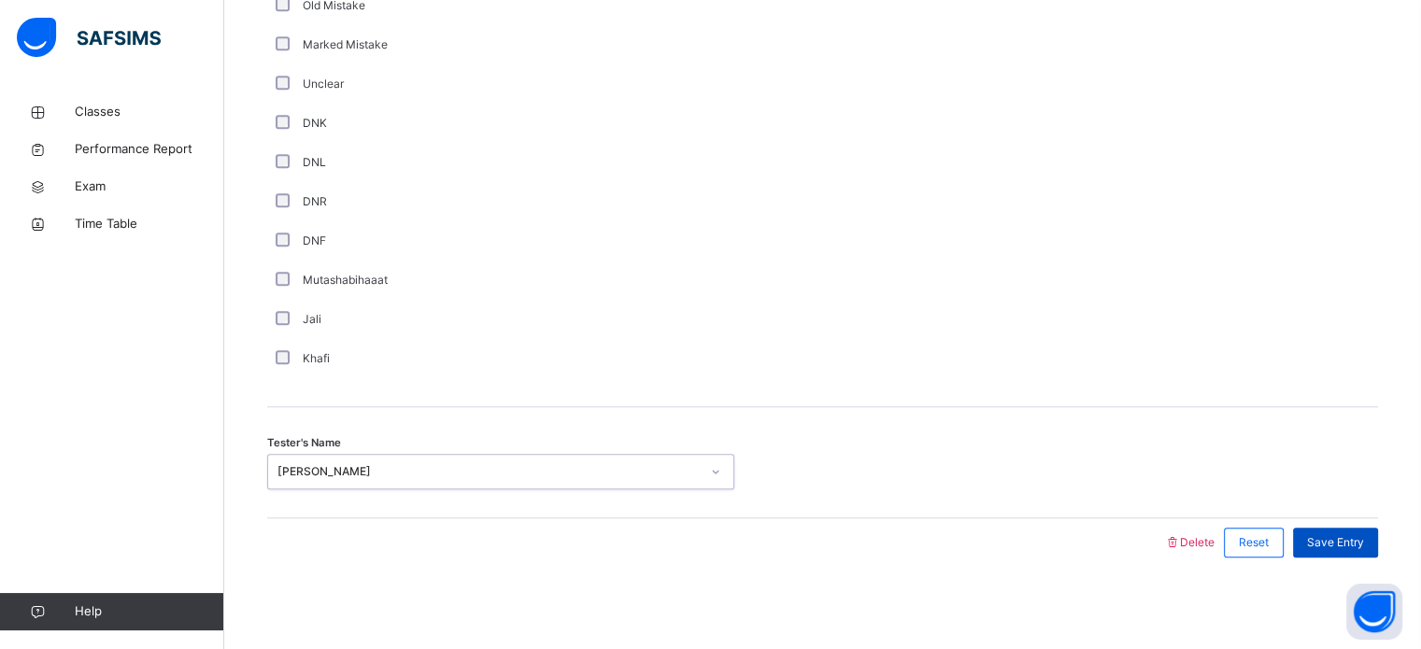
click at [1362, 532] on div "Save Entry" at bounding box center [1335, 543] width 85 height 30
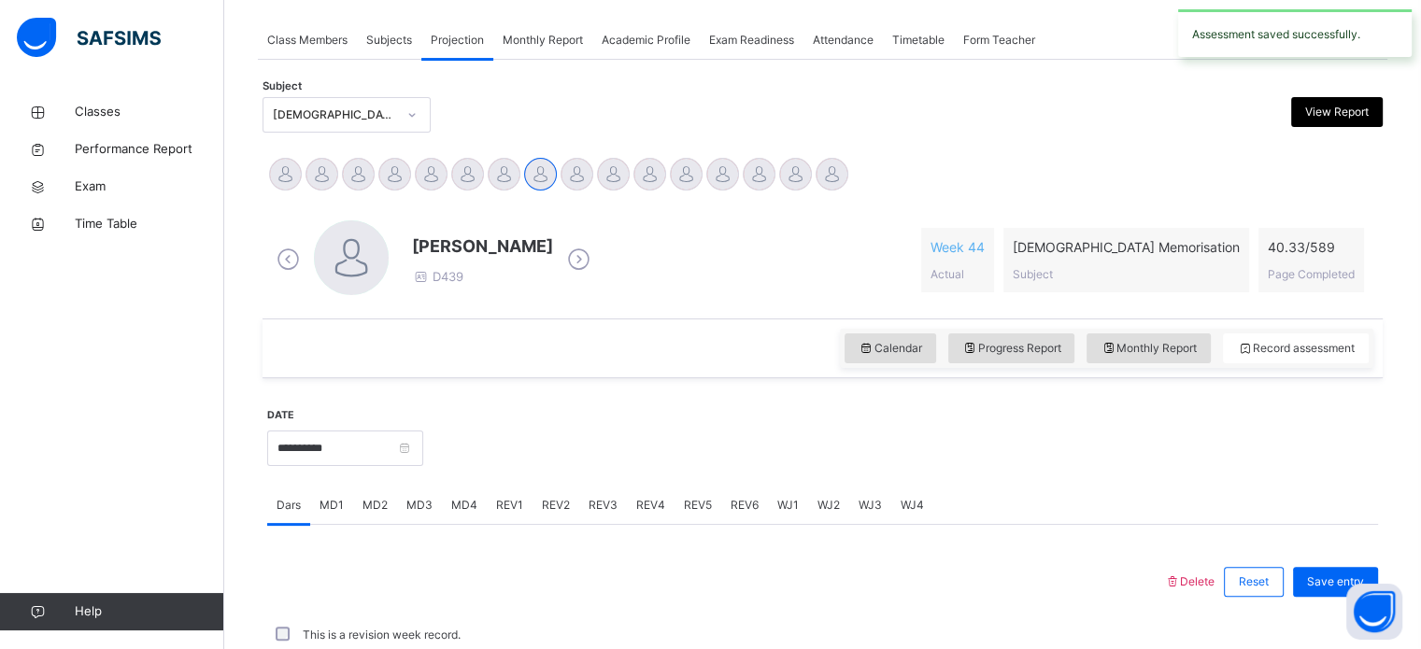
scroll to position [753, 0]
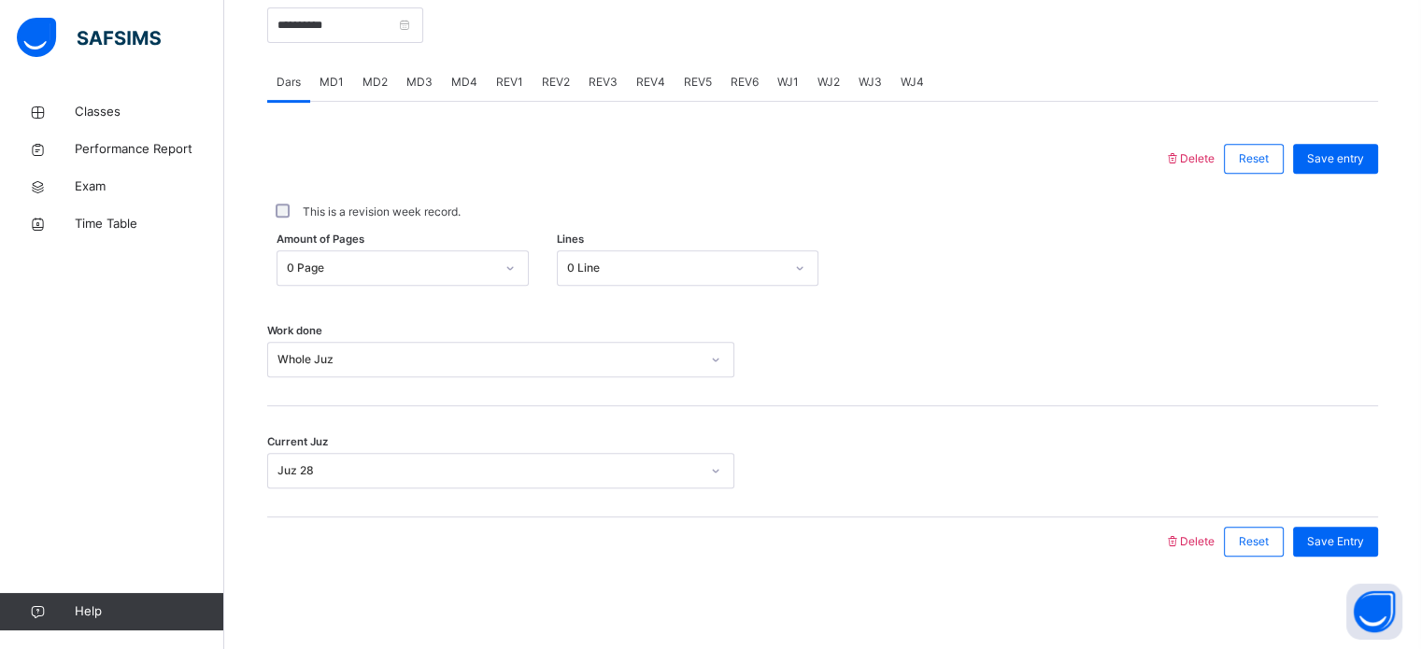
click at [822, 76] on span "WJ2" at bounding box center [829, 82] width 22 height 17
click at [0, 0] on div at bounding box center [0, 0] width 0 height 0
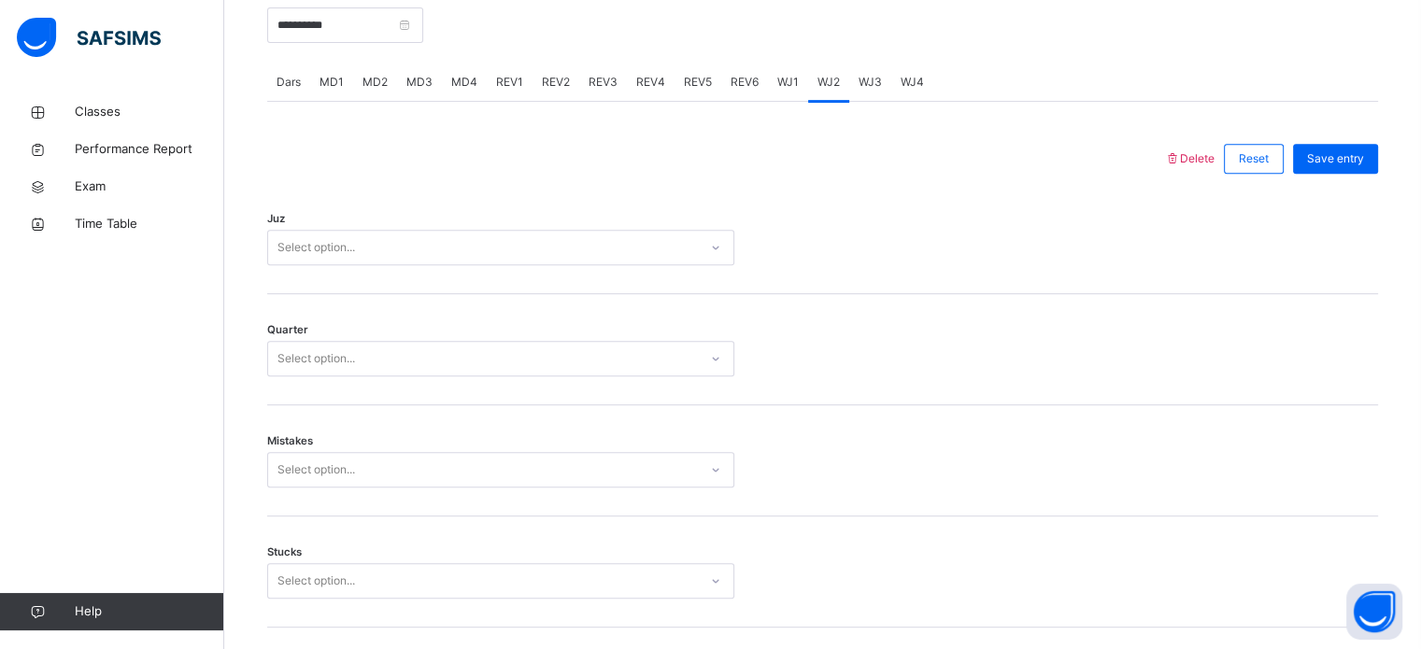
scroll to position [1577, 0]
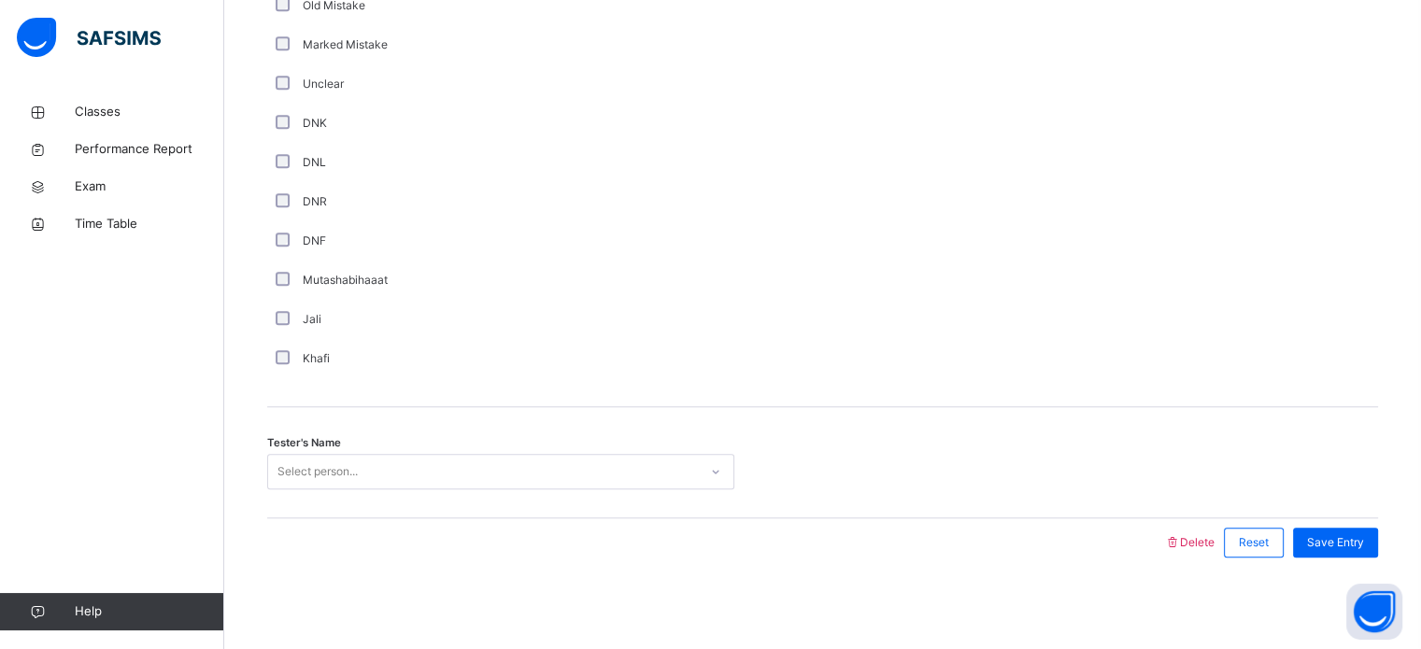
click at [822, 76] on div at bounding box center [823, 114] width 158 height 527
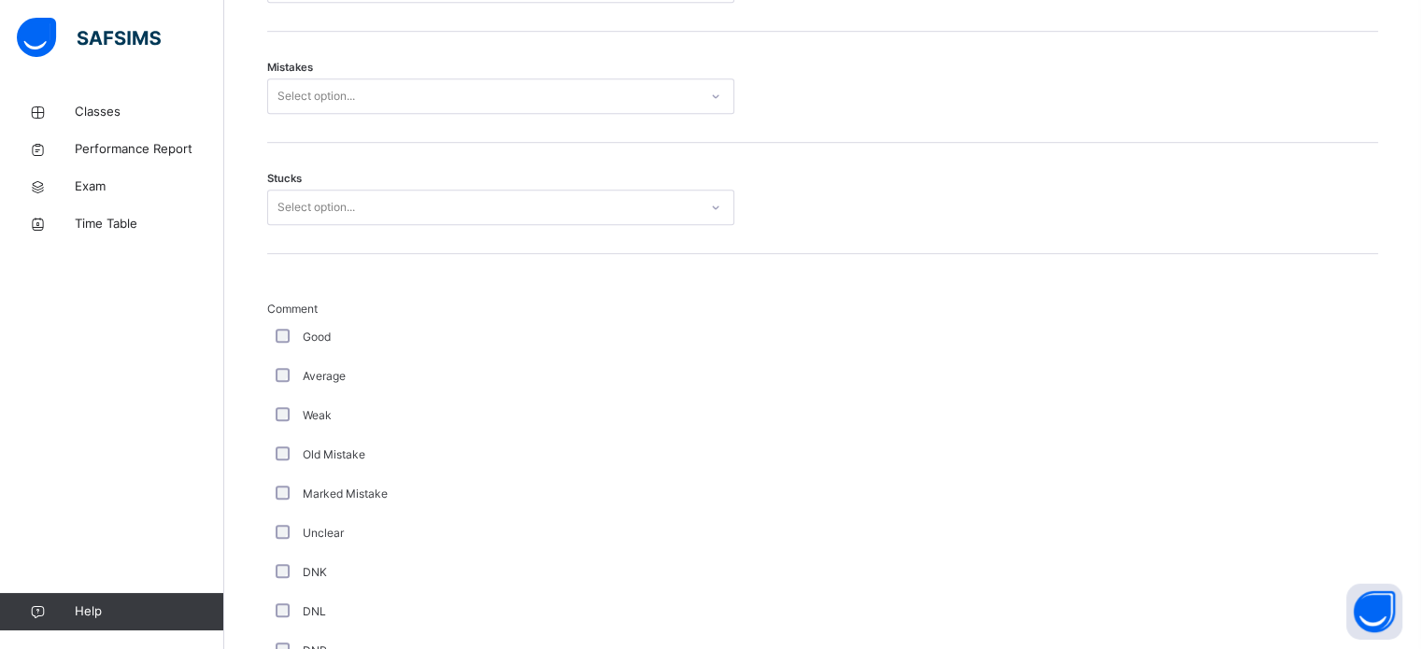
scroll to position [898, 0]
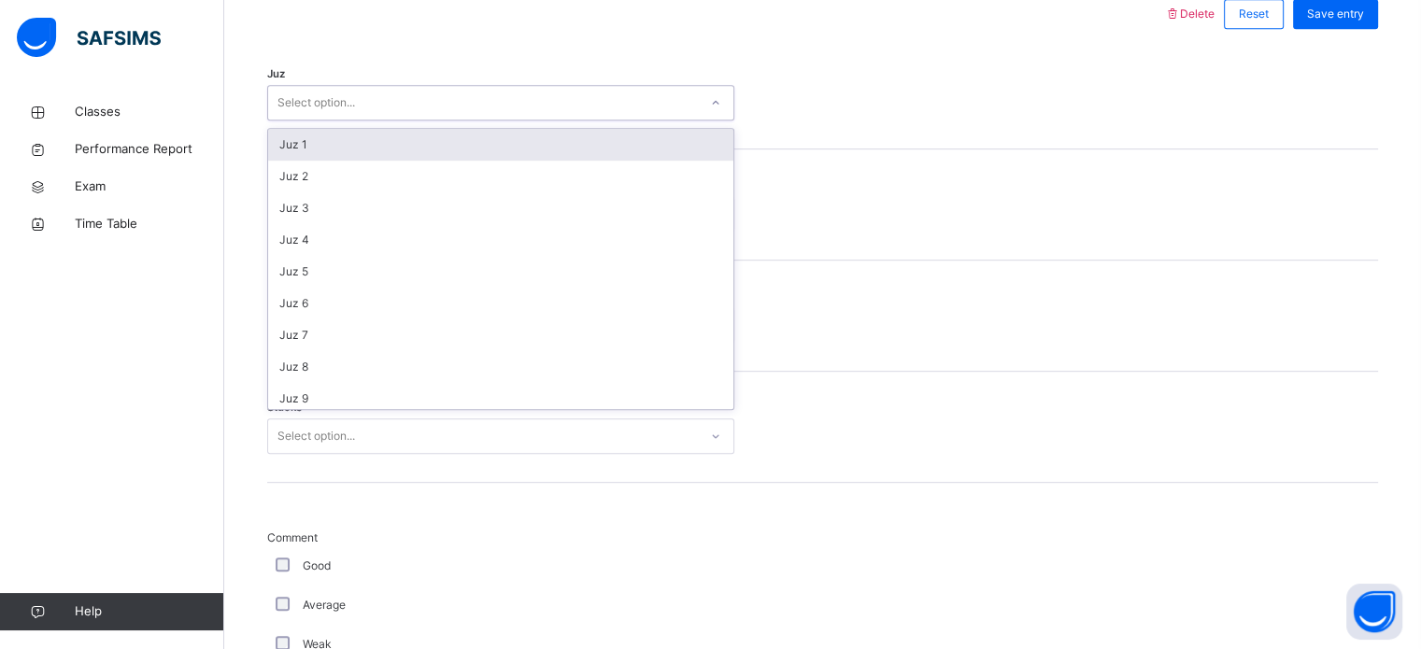
click at [715, 100] on icon at bounding box center [715, 102] width 11 height 19
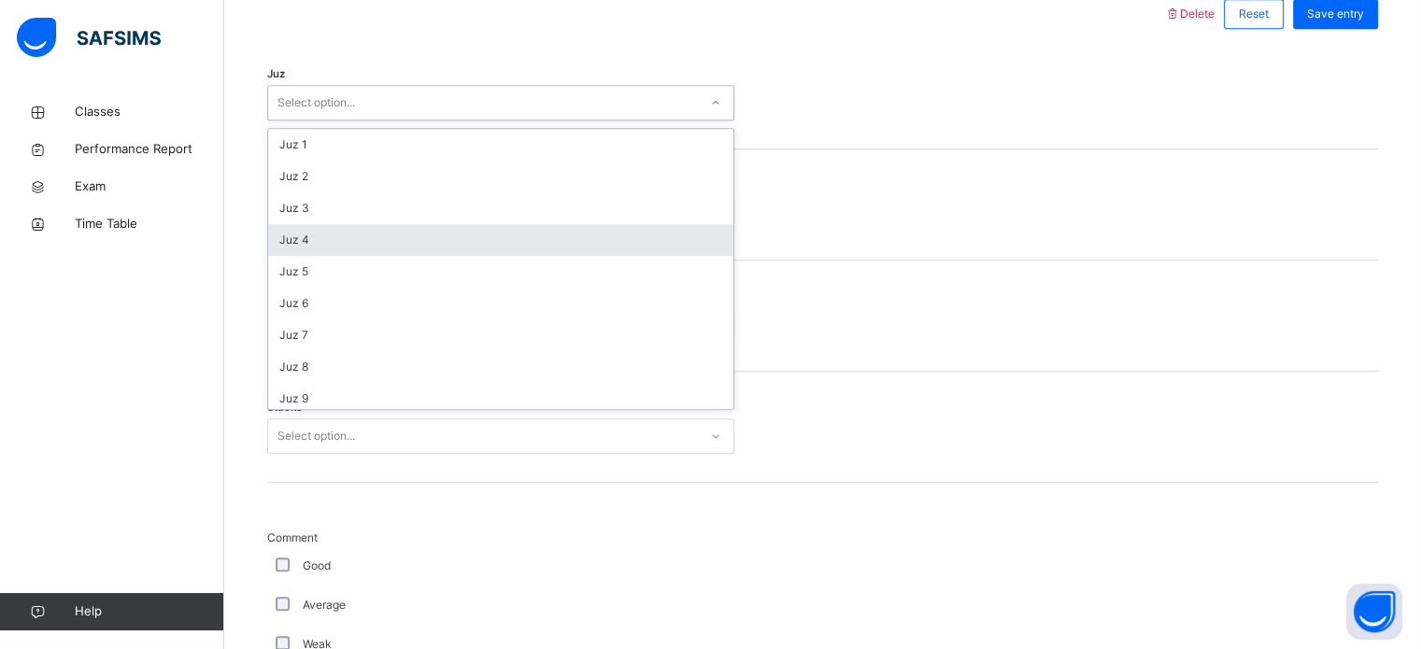
scroll to position [673, 0]
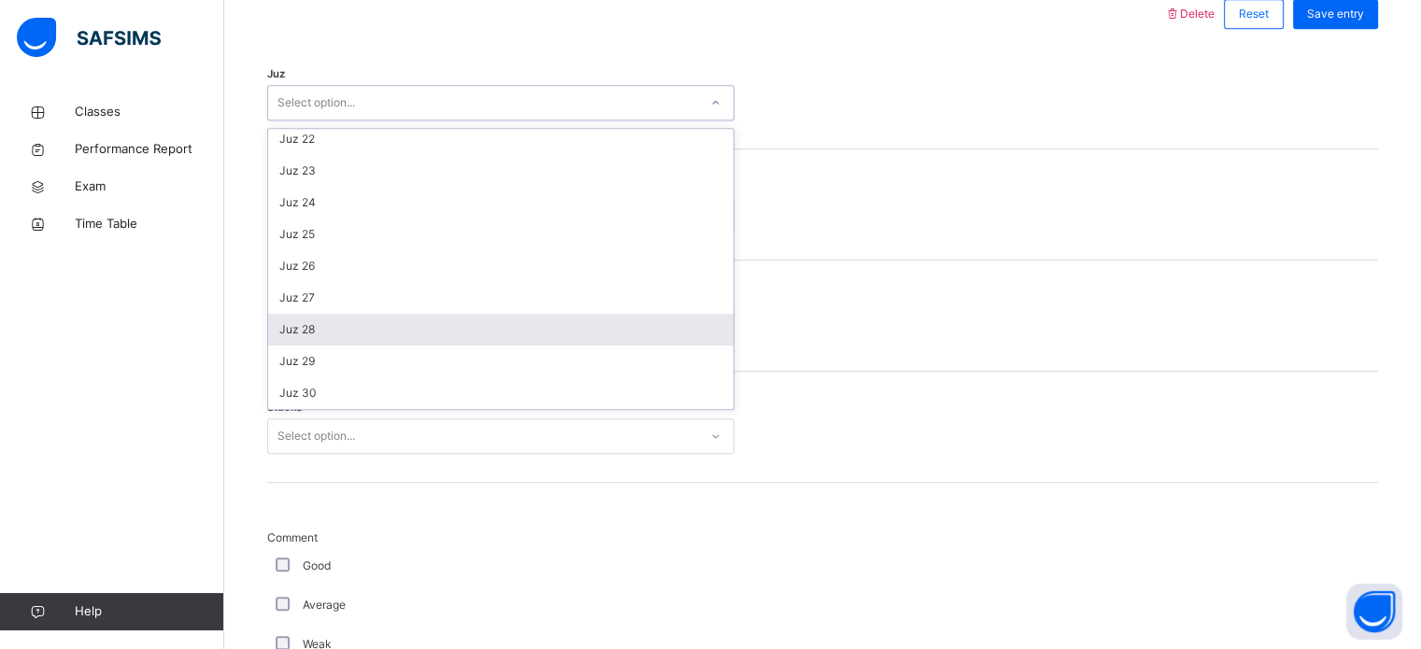
click at [643, 321] on div "Juz 28" at bounding box center [500, 330] width 465 height 32
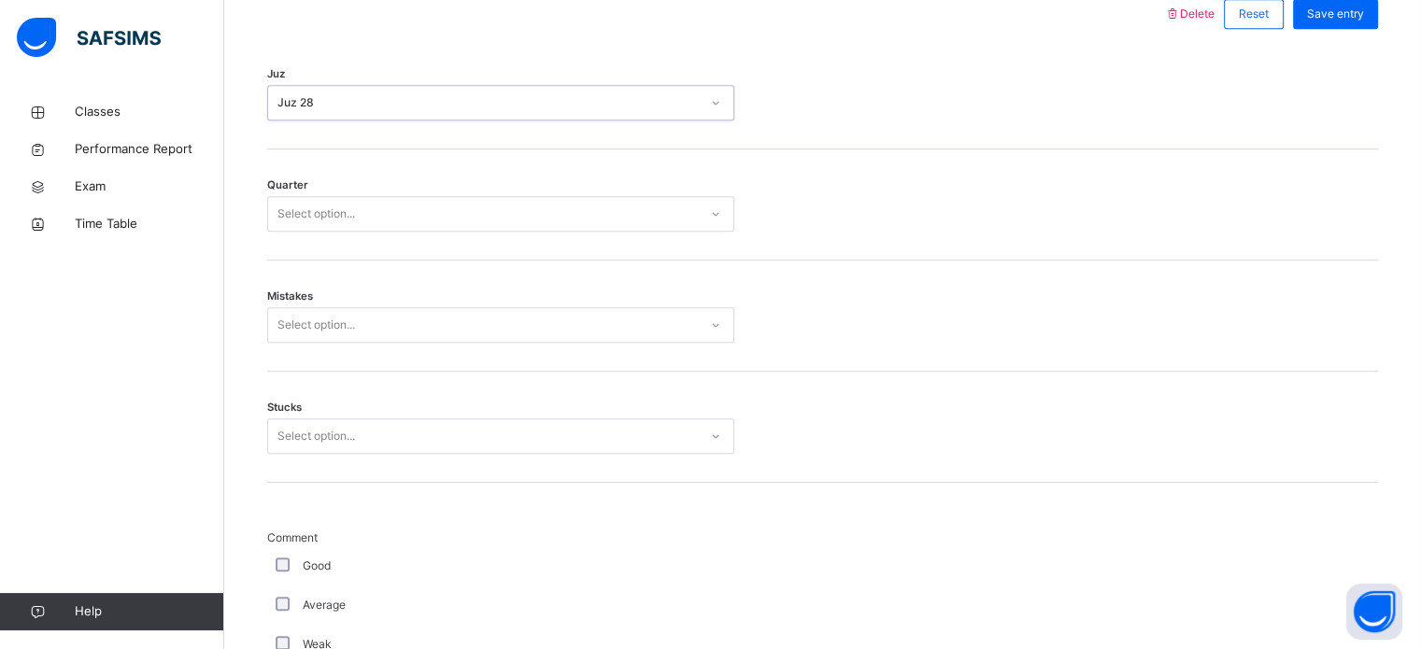
click at [570, 203] on div "Select option..." at bounding box center [483, 214] width 430 height 29
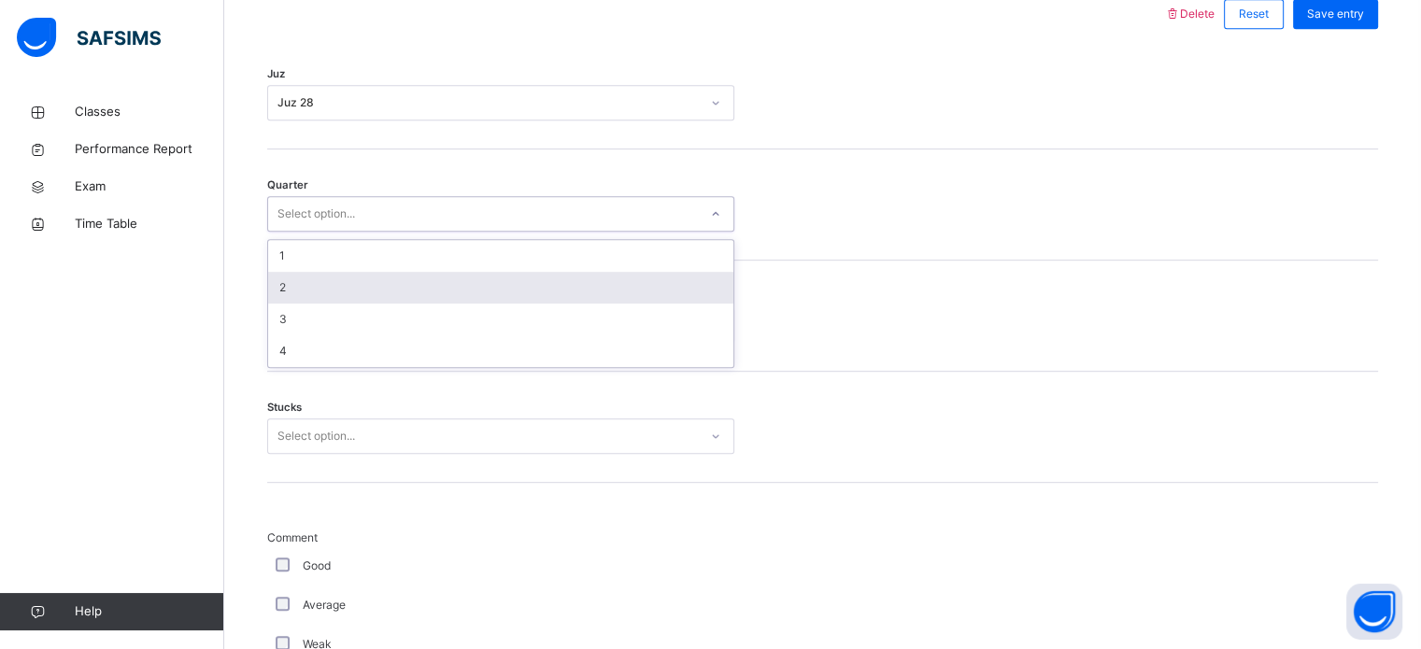
click at [591, 280] on div "2" at bounding box center [500, 288] width 465 height 32
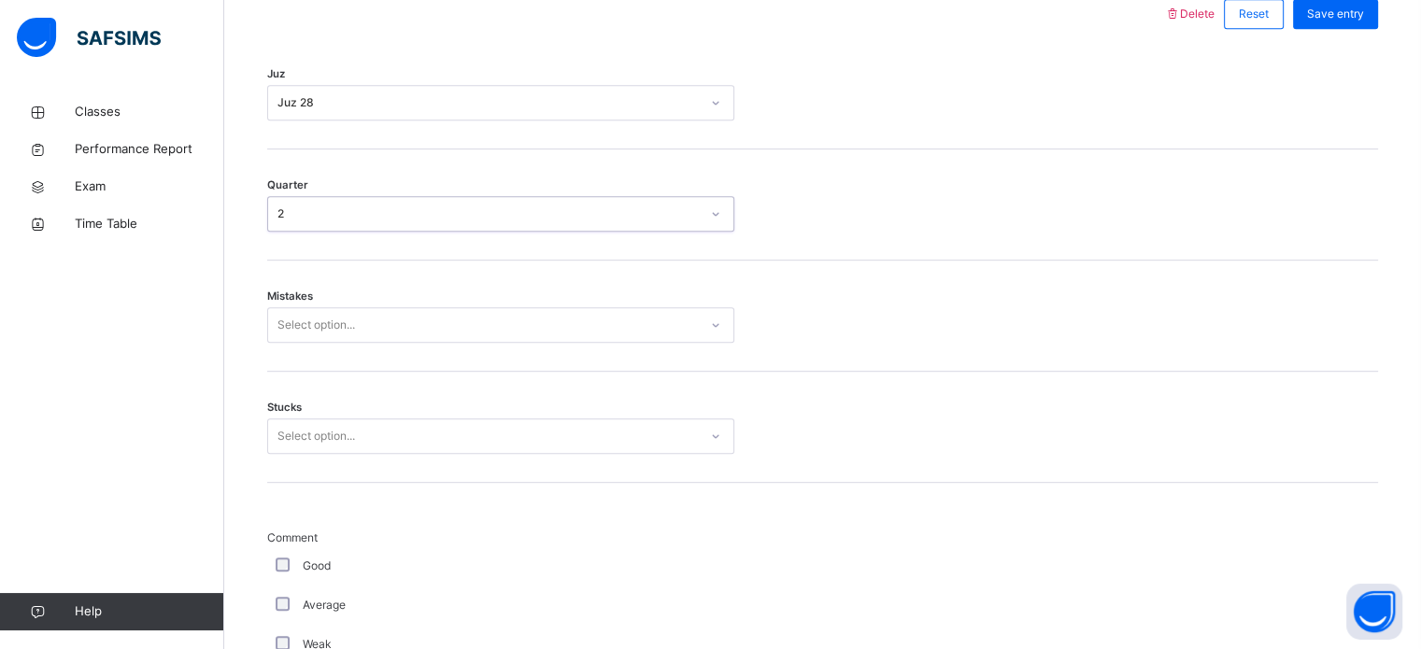
click at [584, 321] on div "Select option..." at bounding box center [483, 325] width 430 height 29
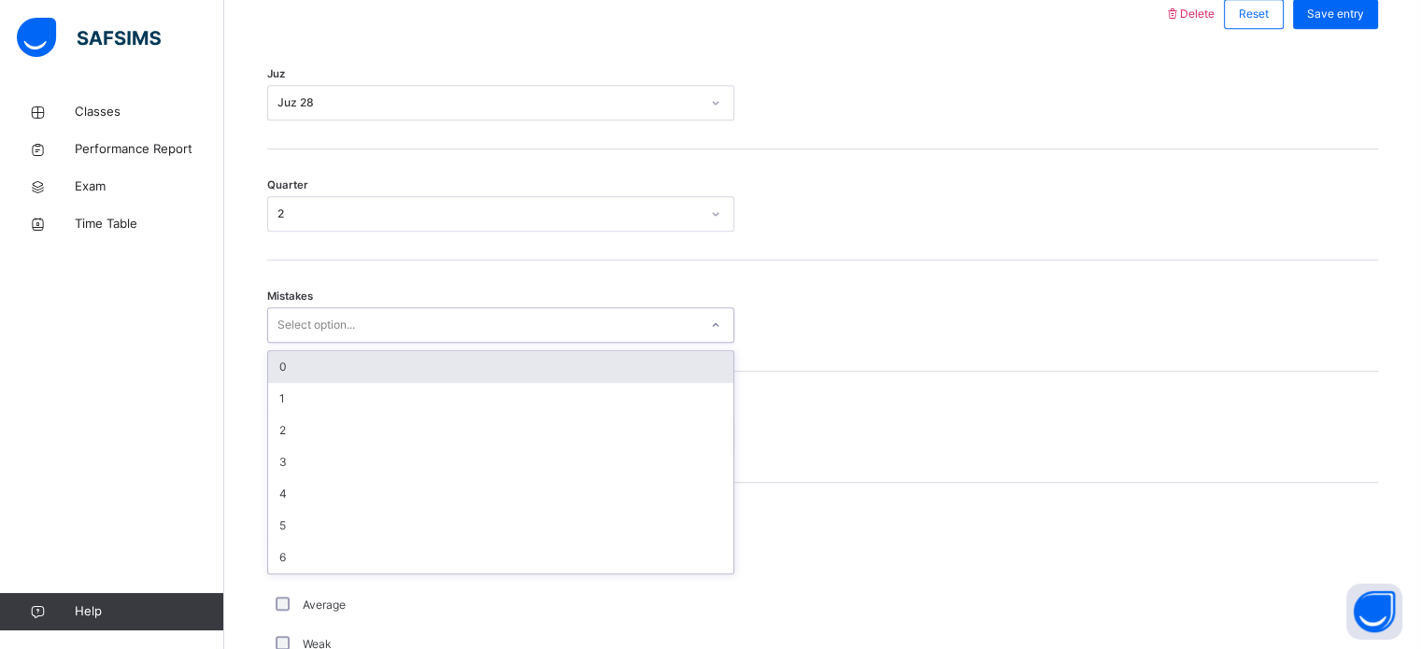
click at [595, 351] on div "0" at bounding box center [500, 367] width 465 height 32
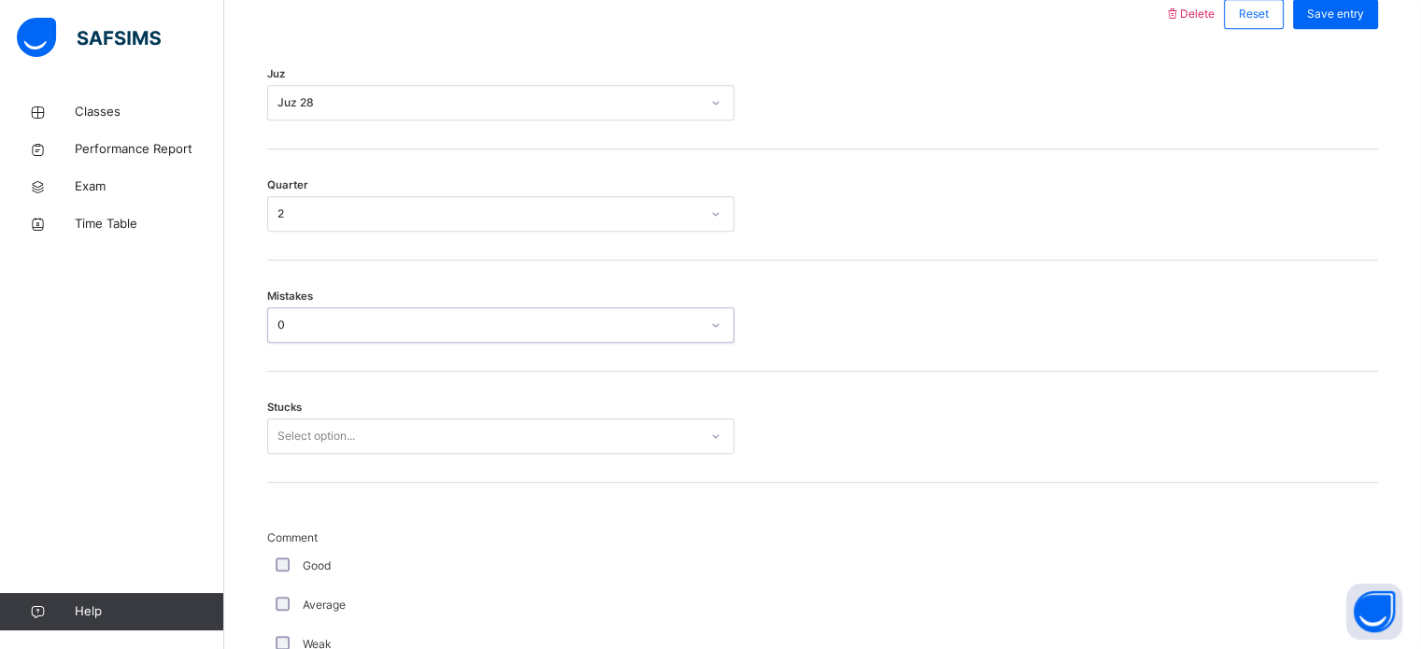
click at [571, 424] on div "Select option..." at bounding box center [483, 436] width 430 height 29
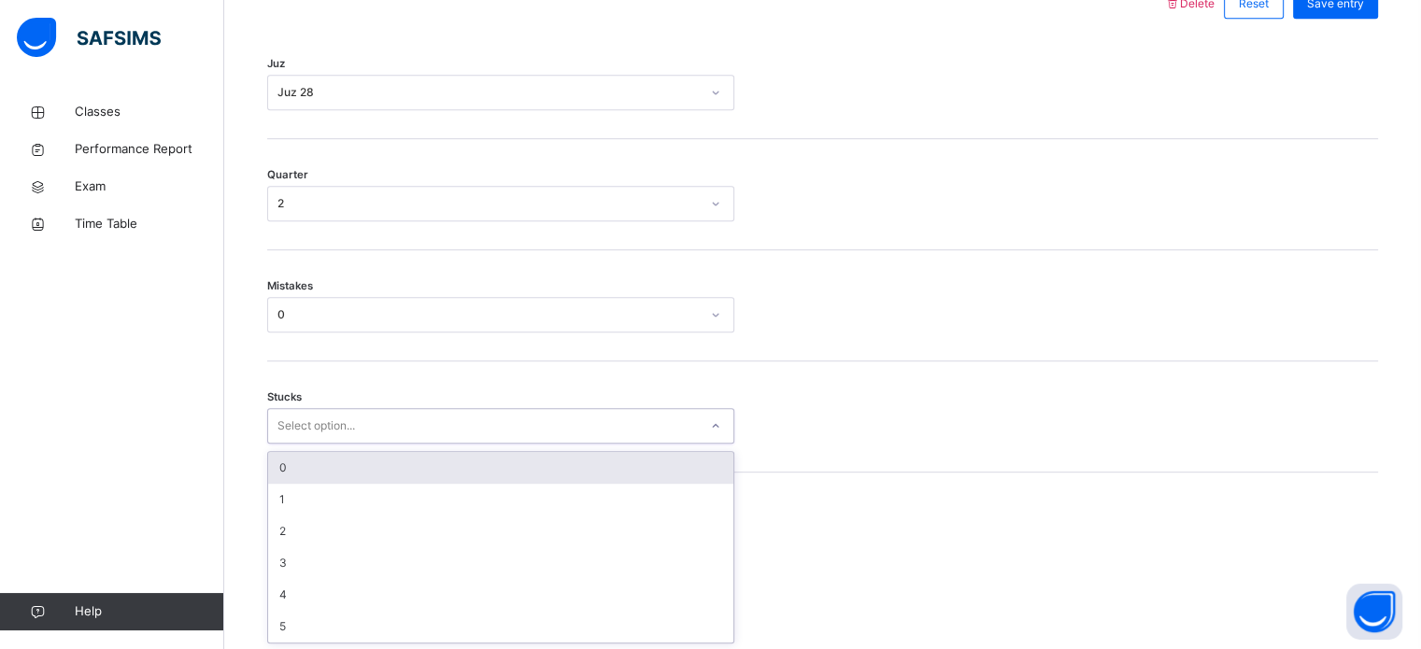
scroll to position [908, 0]
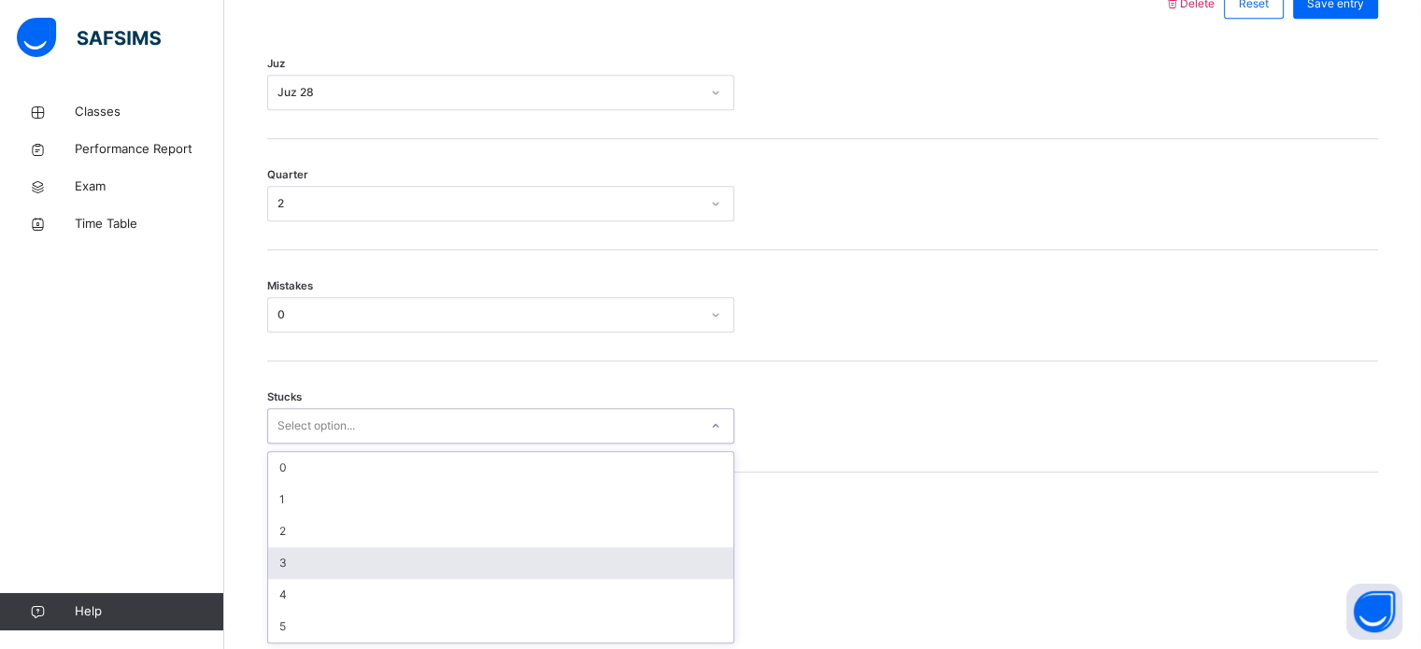
click at [531, 555] on div "3" at bounding box center [500, 564] width 465 height 32
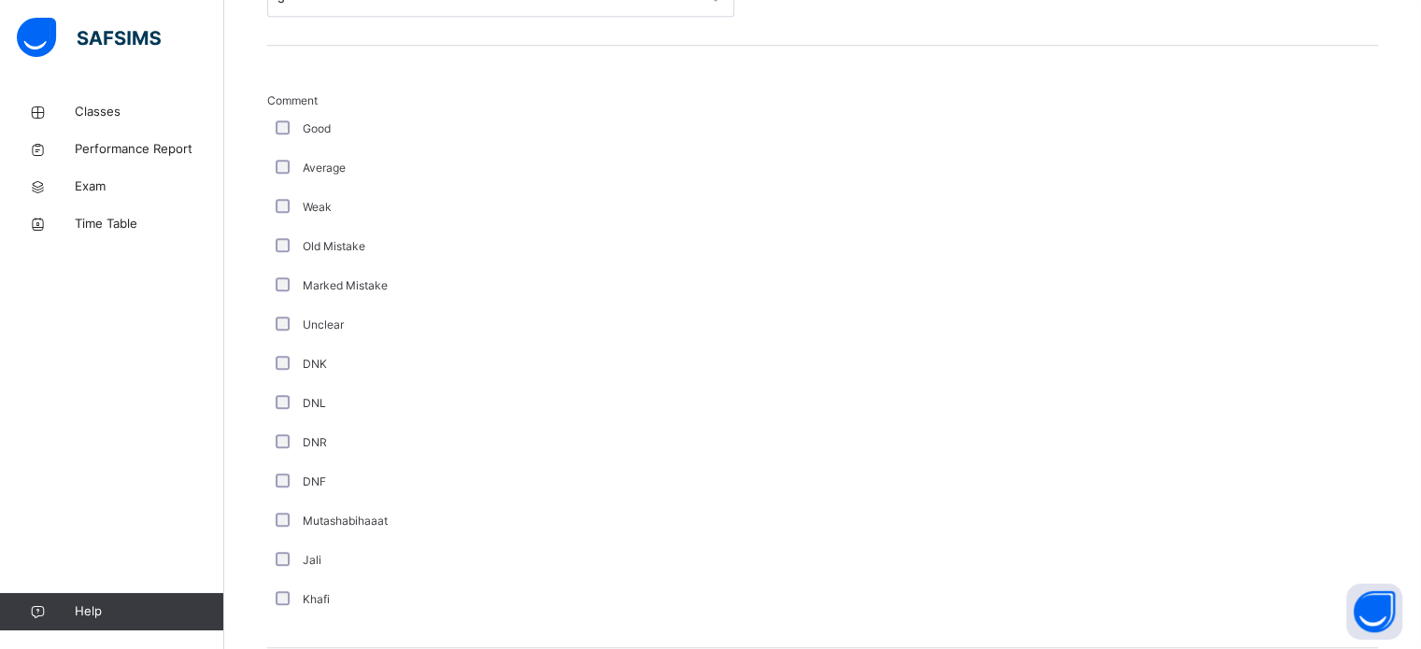
click at [280, 589] on div "Khafi" at bounding box center [500, 599] width 467 height 39
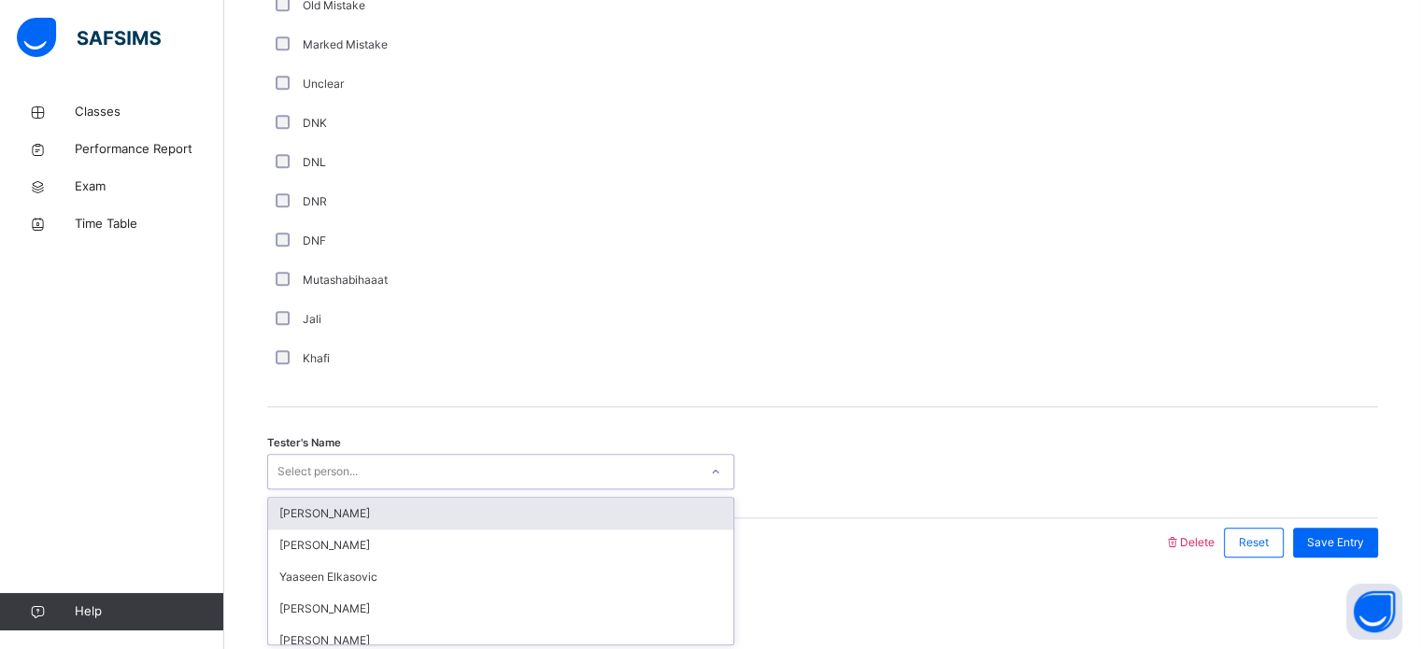
click at [307, 476] on div "Select person..." at bounding box center [318, 472] width 80 height 36
type input "*"
type input "***"
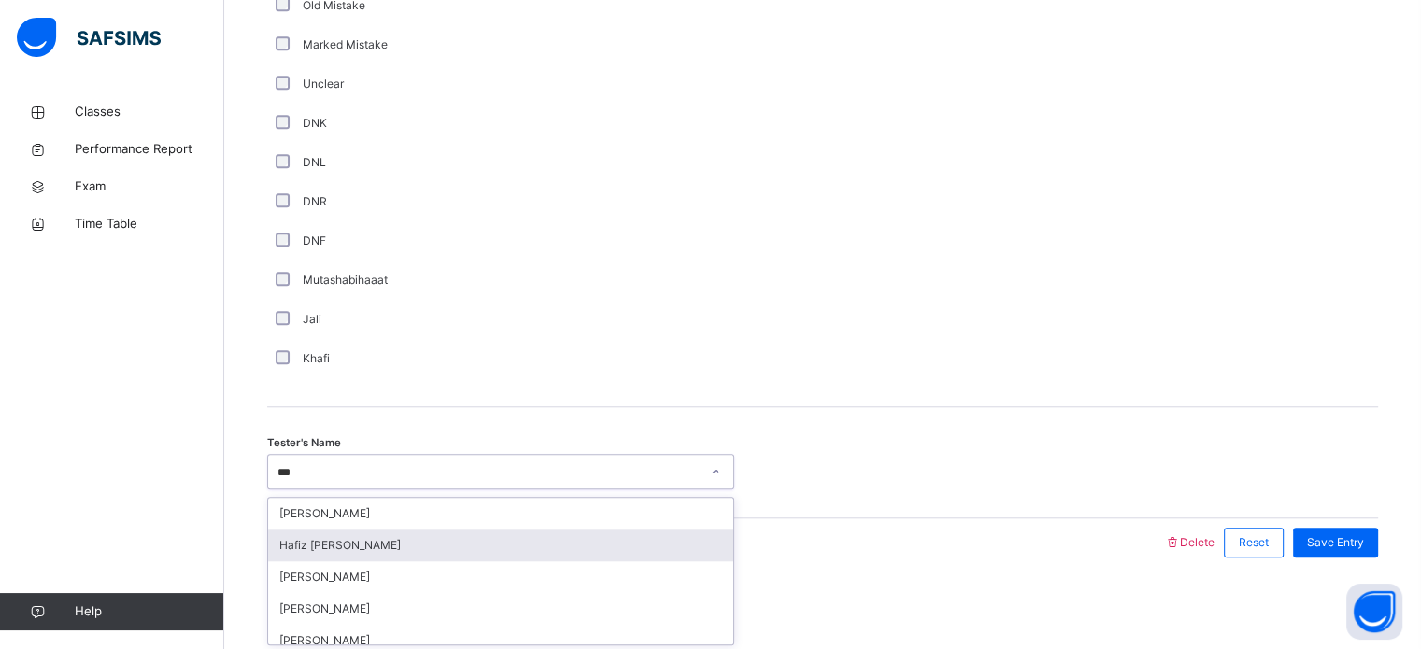
click at [354, 541] on div "Hafiz [PERSON_NAME]" at bounding box center [500, 546] width 465 height 32
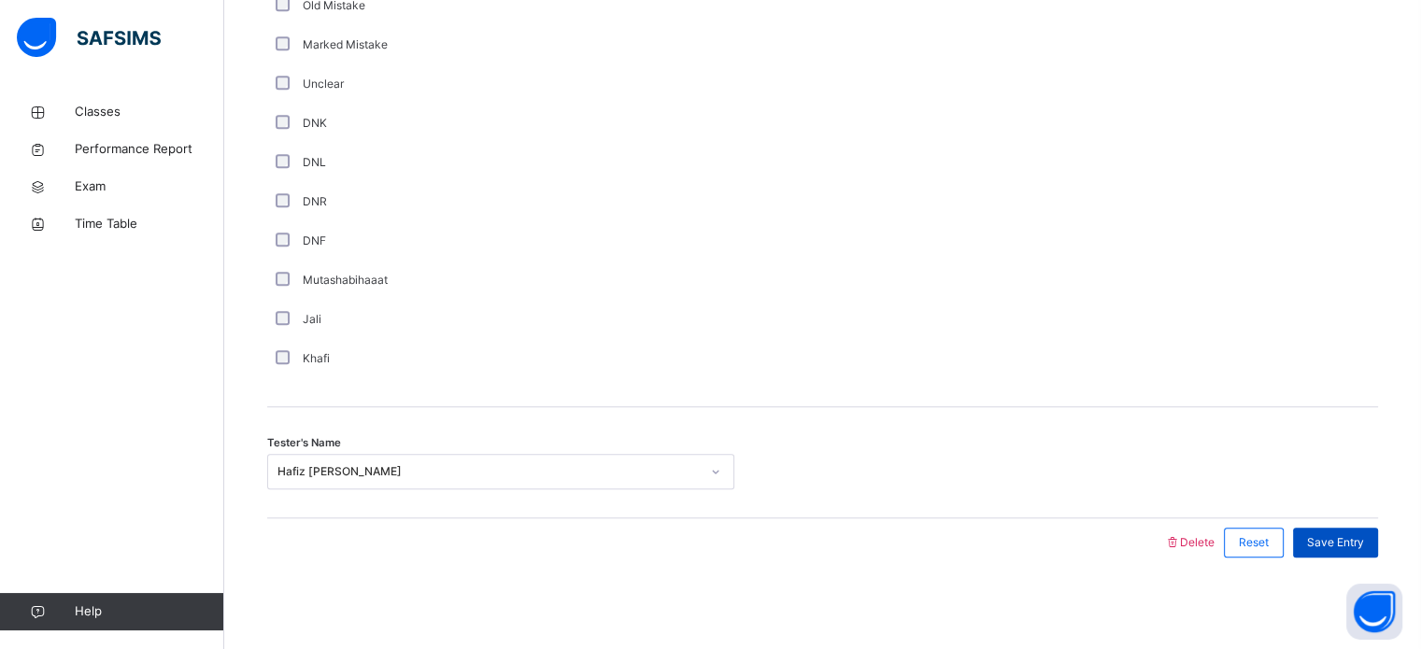
click at [1331, 535] on span "Save Entry" at bounding box center [1335, 543] width 57 height 17
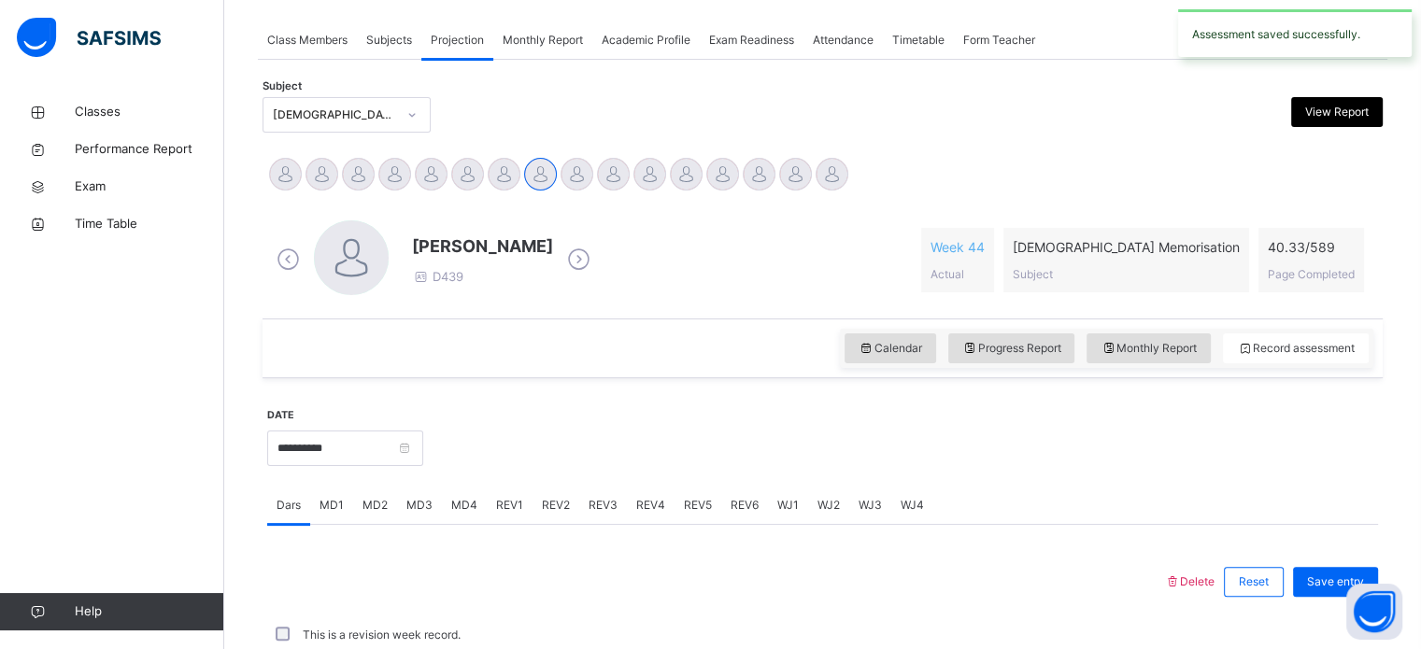
scroll to position [753, 0]
